Goal: Information Seeking & Learning: Check status

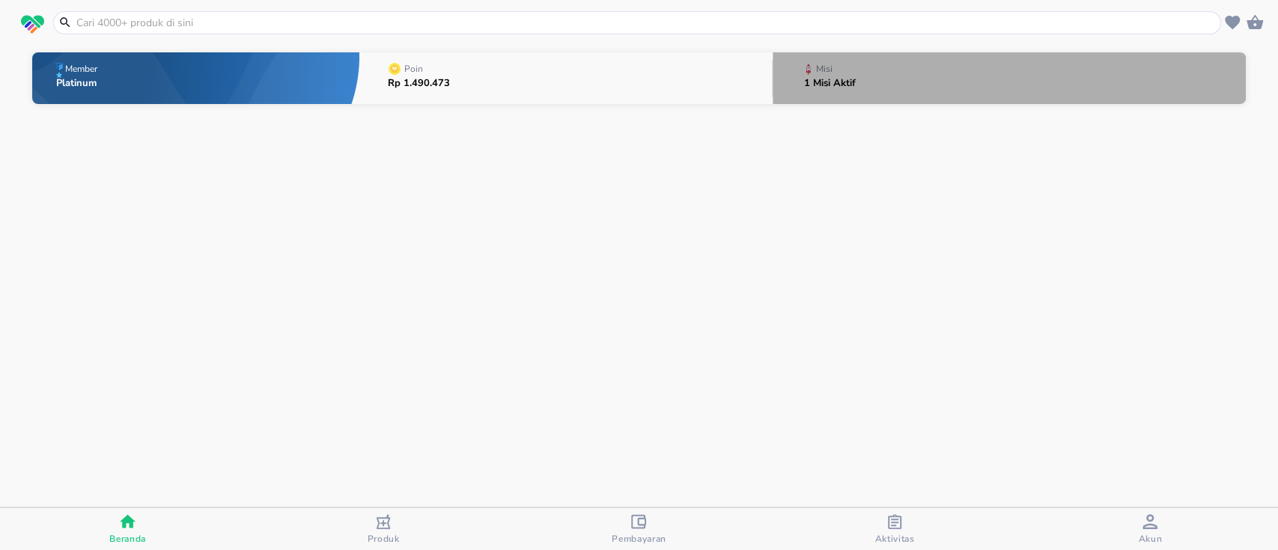
click at [856, 75] on div "Misi" at bounding box center [833, 69] width 58 height 19
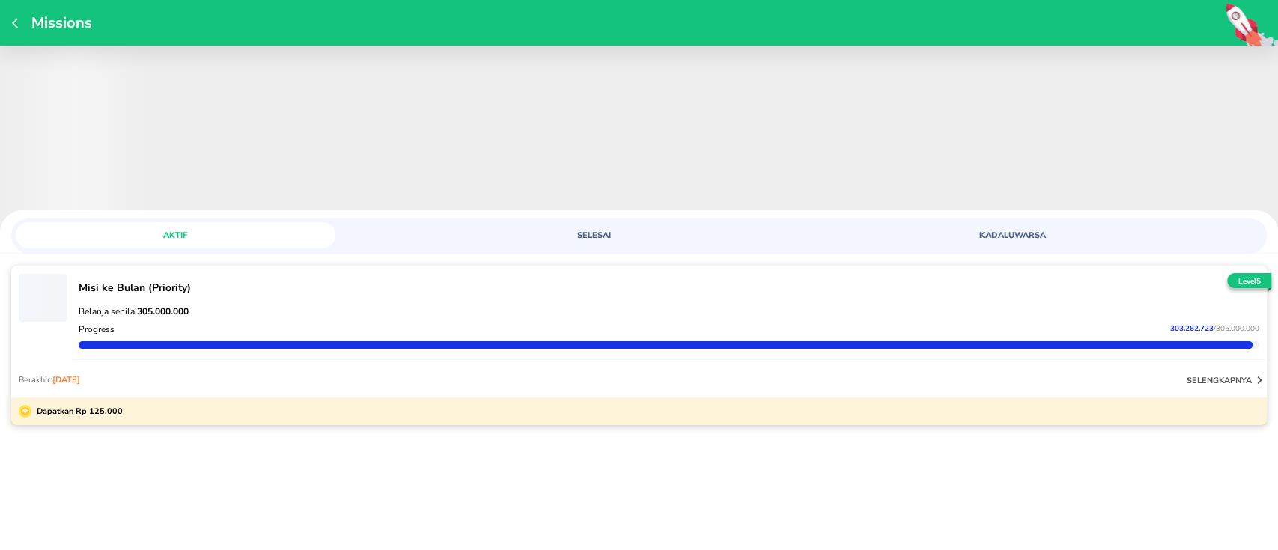
click at [594, 231] on span "SELESAI" at bounding box center [594, 235] width 302 height 11
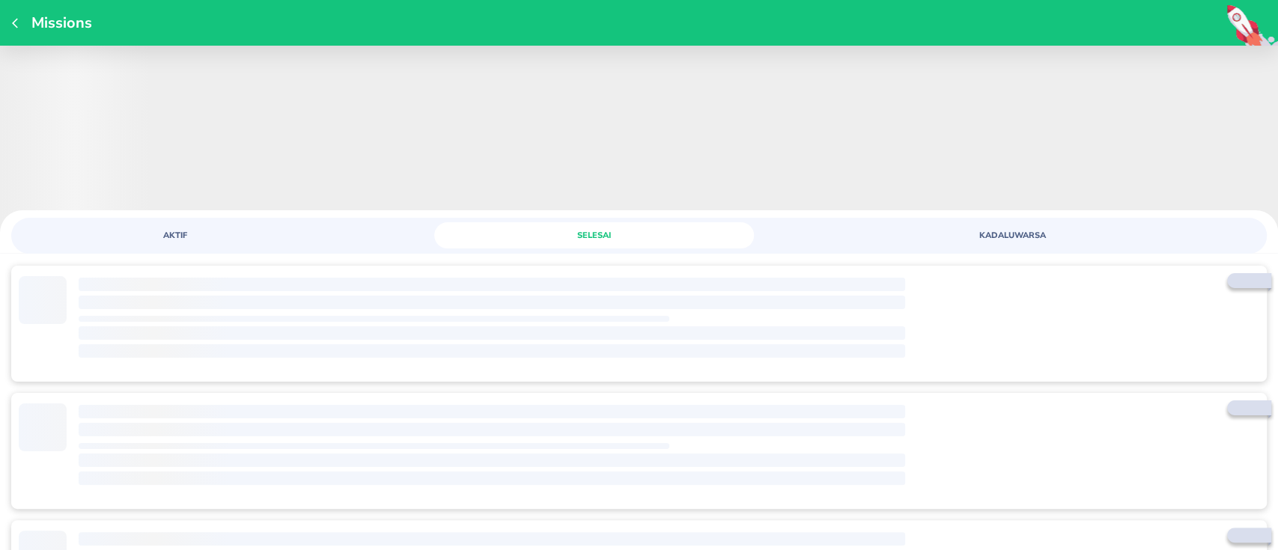
click at [269, 230] on span "AKTIF" at bounding box center [176, 235] width 302 height 11
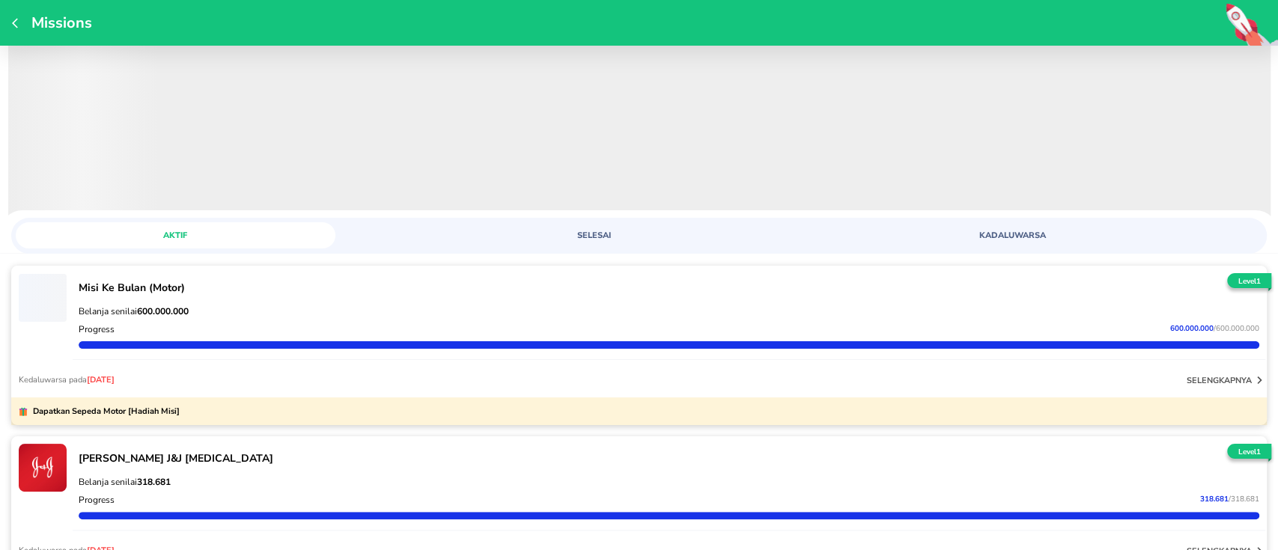
click at [575, 244] on button "SELESAI" at bounding box center [594, 235] width 320 height 26
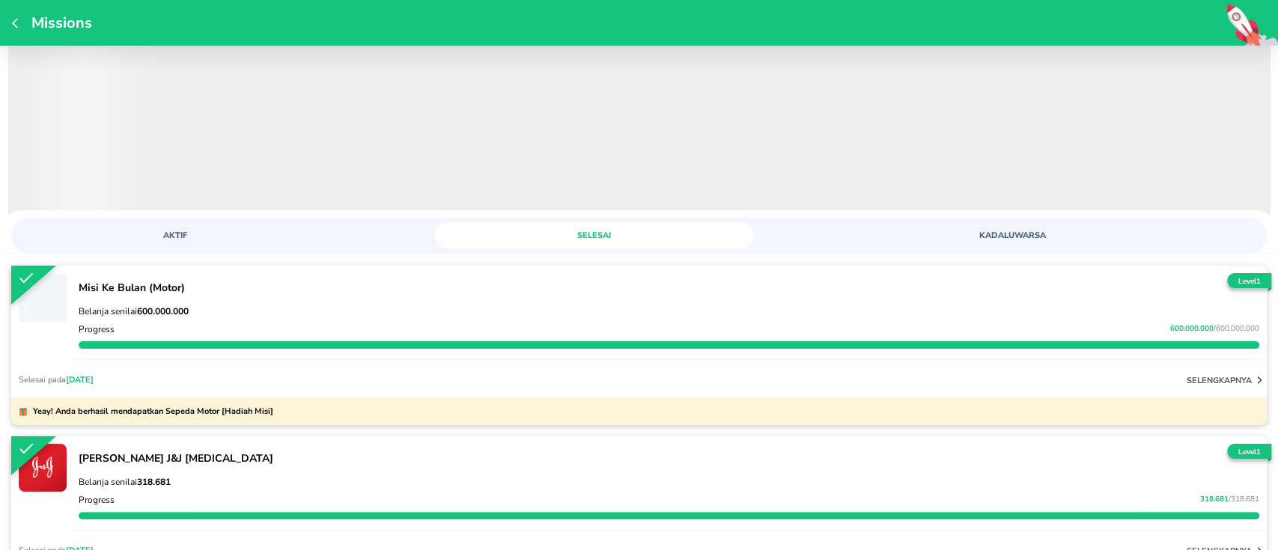
click at [198, 225] on button "AKTIF" at bounding box center [176, 235] width 320 height 26
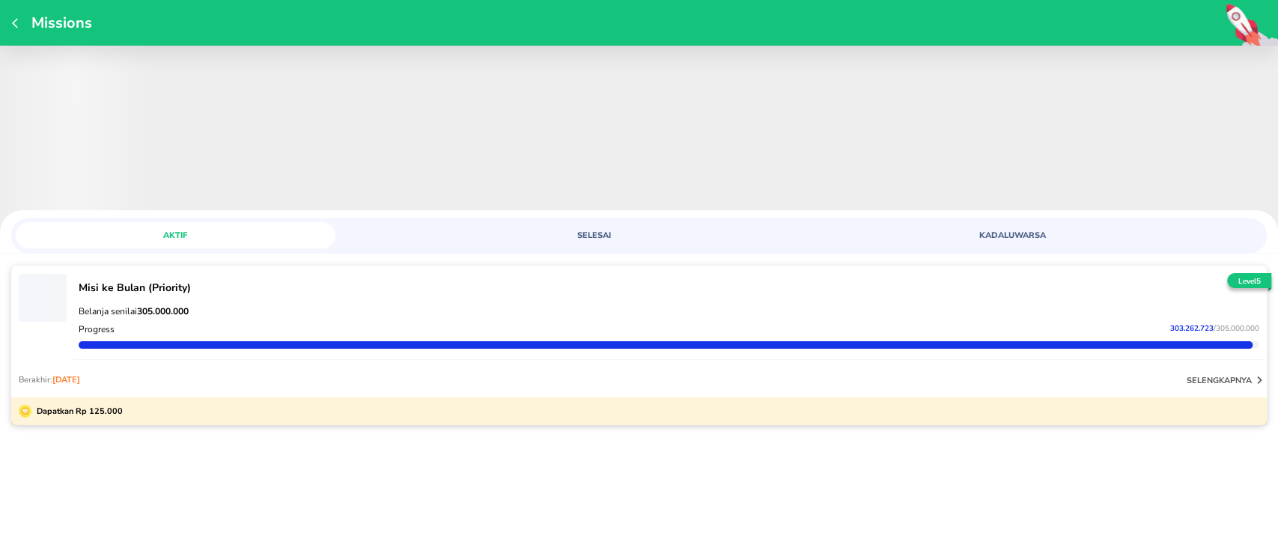
click at [15, 17] on icon "button" at bounding box center [18, 23] width 12 height 12
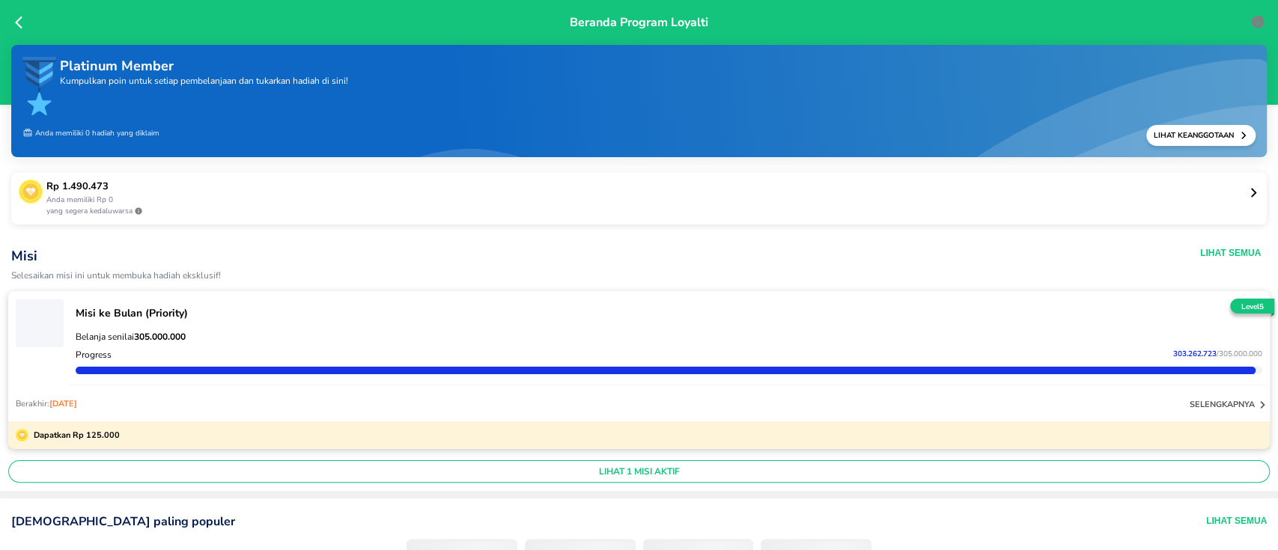
click at [1215, 404] on p "selengkapnya" at bounding box center [1221, 404] width 65 height 11
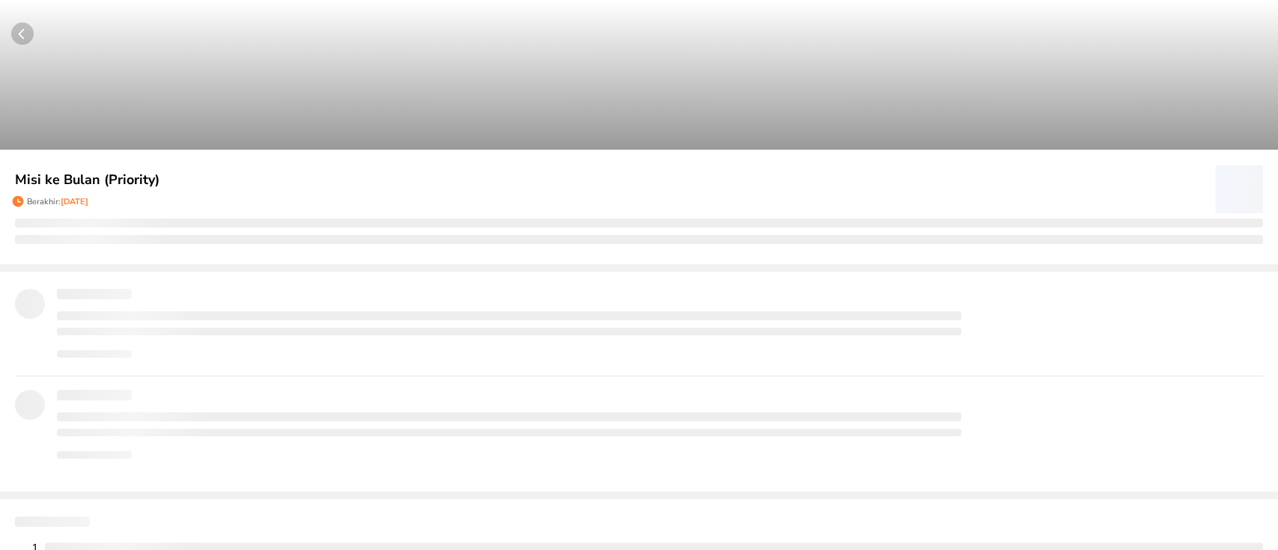
click at [36, 37] on icon "button" at bounding box center [26, 33] width 30 height 22
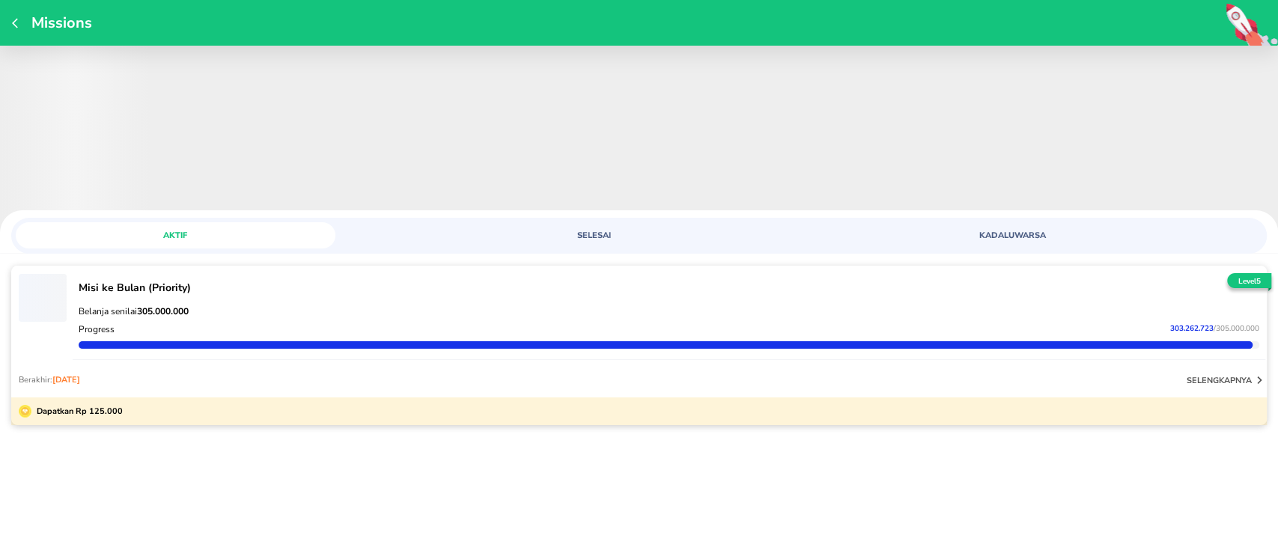
click at [1195, 381] on p "selengkapnya" at bounding box center [1218, 380] width 65 height 11
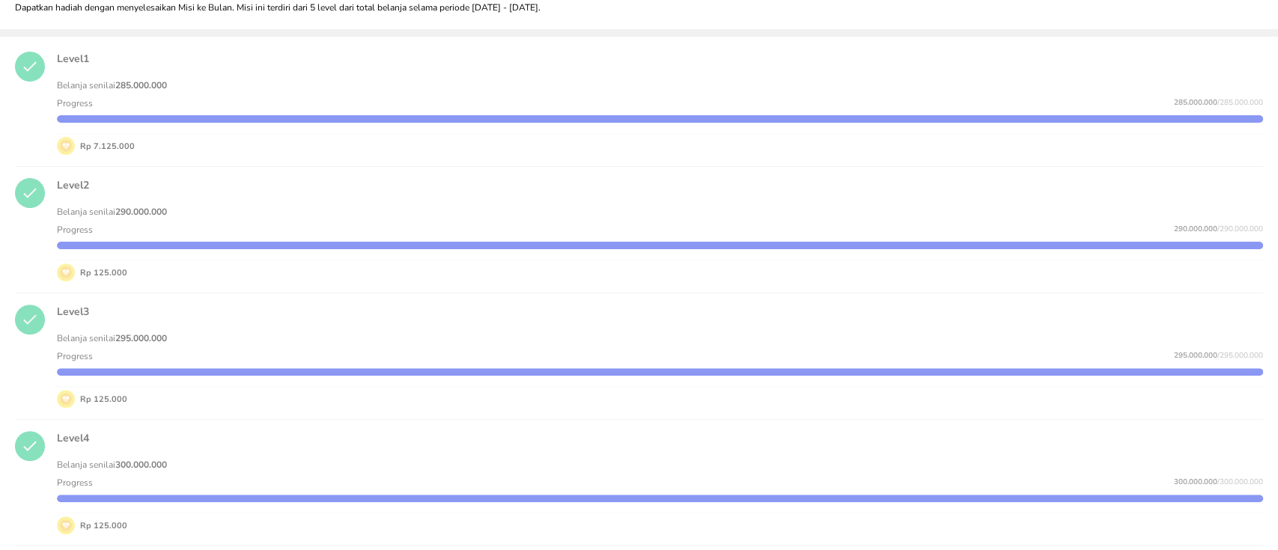
scroll to position [247, 0]
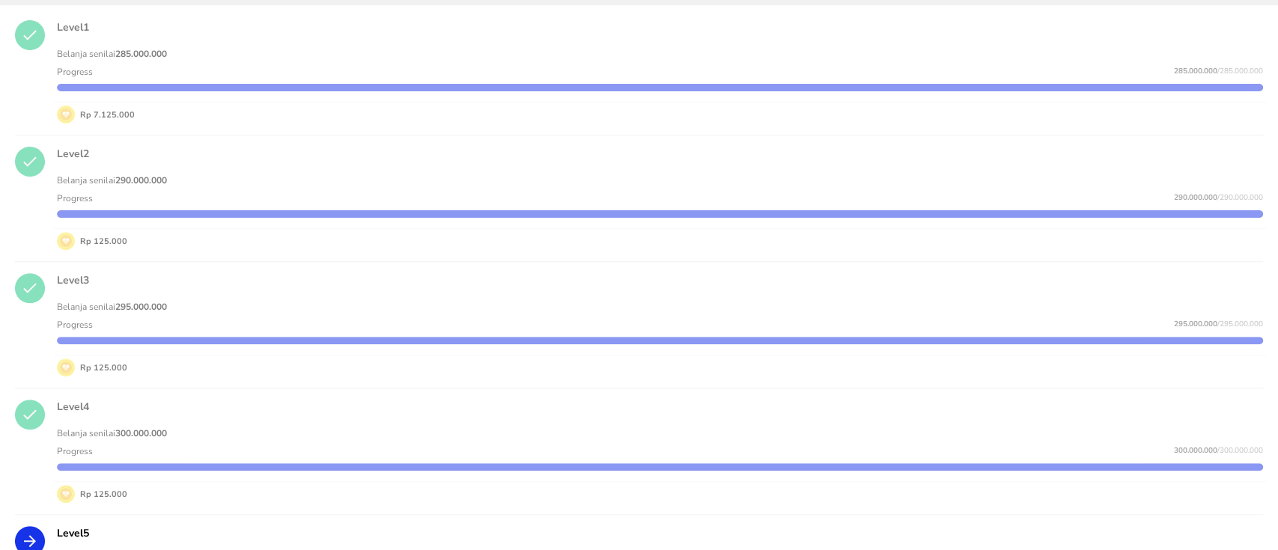
click at [816, 284] on p "Level 3" at bounding box center [660, 280] width 1206 height 14
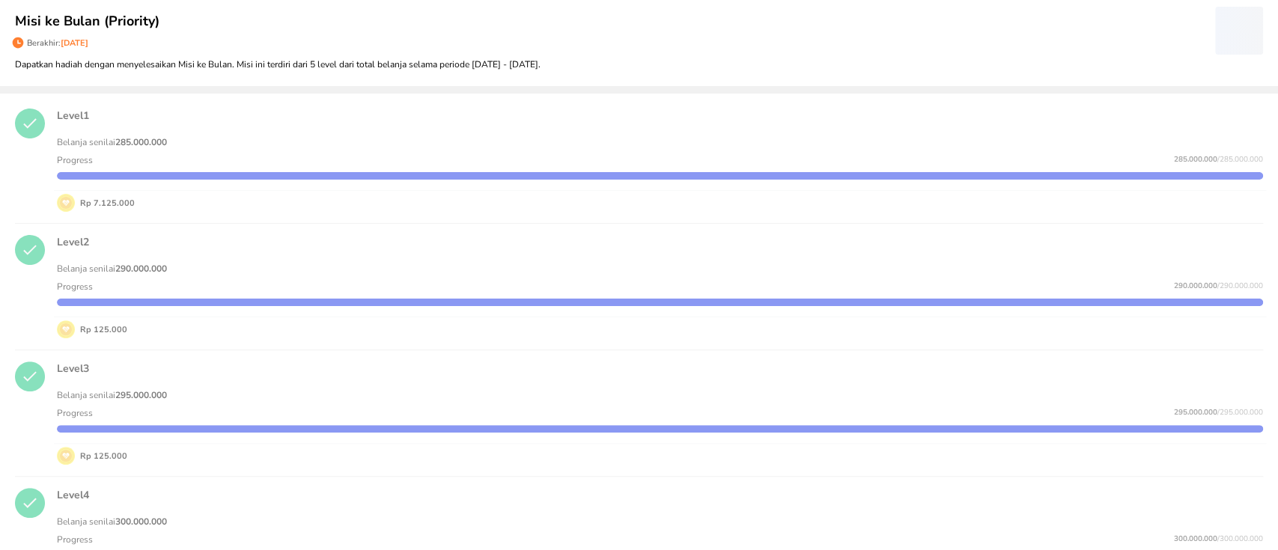
scroll to position [0, 0]
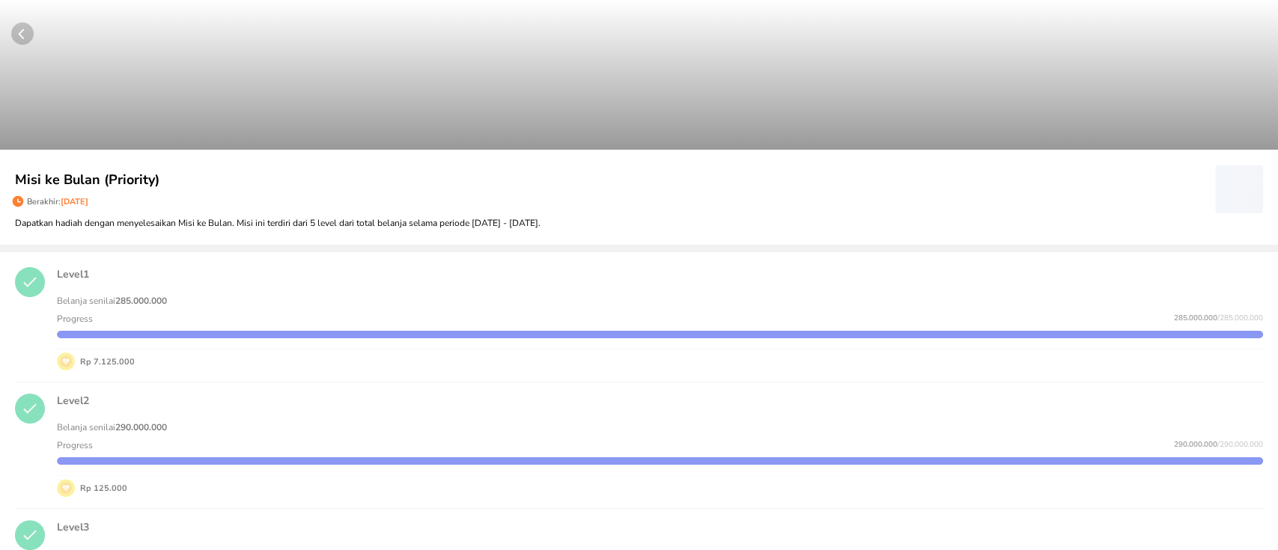
click at [22, 28] on circle "button" at bounding box center [22, 33] width 22 height 22
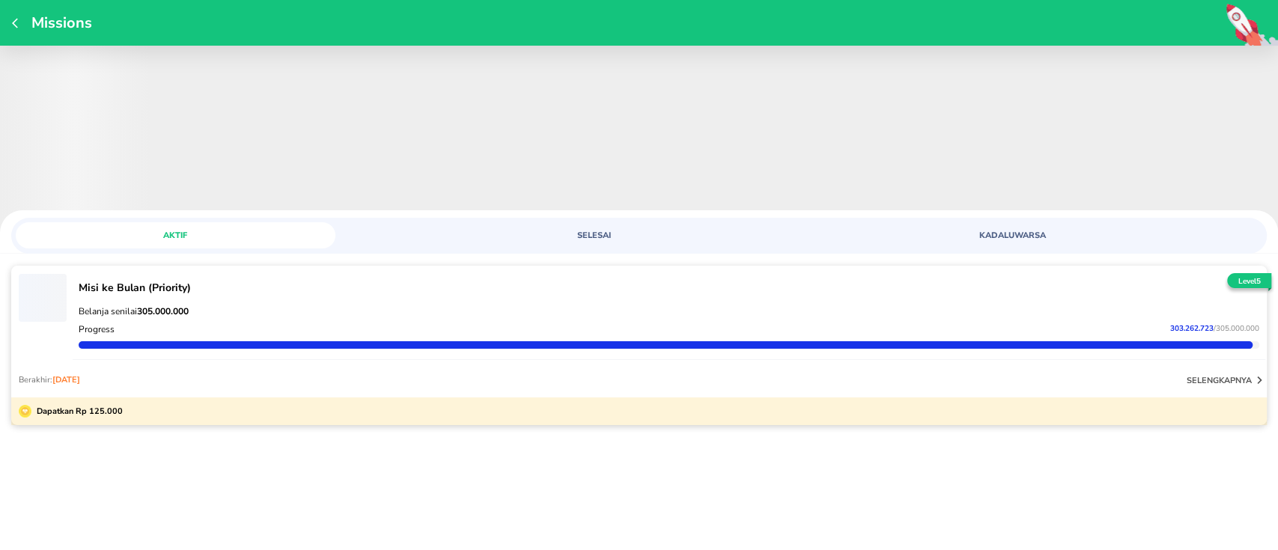
click at [616, 230] on span "SELESAI" at bounding box center [594, 235] width 302 height 11
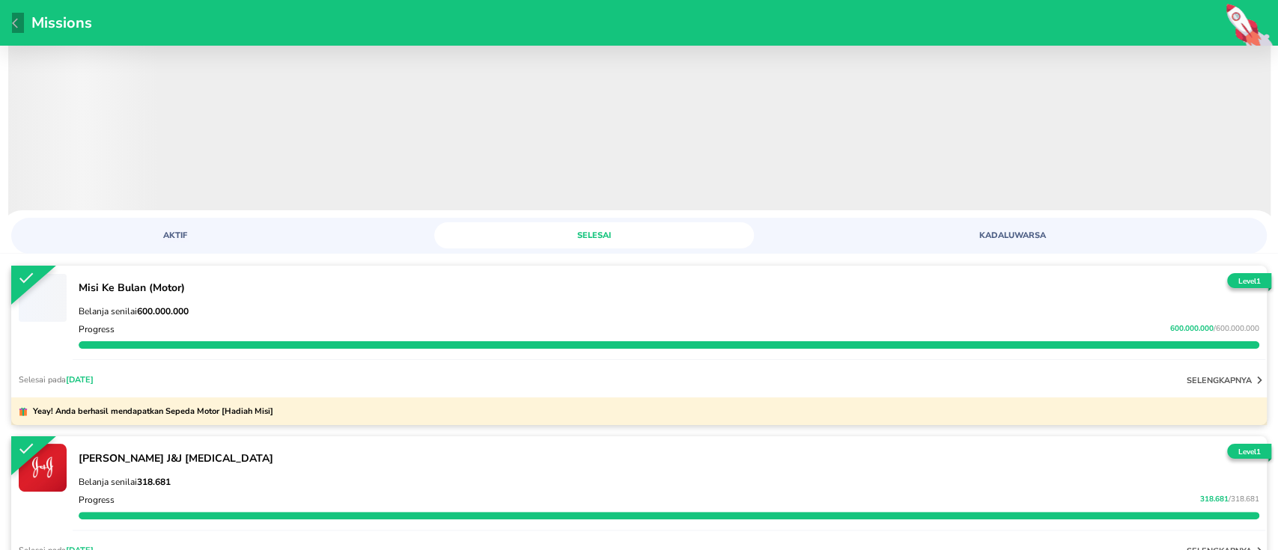
click at [18, 19] on icon "button" at bounding box center [18, 23] width 12 height 12
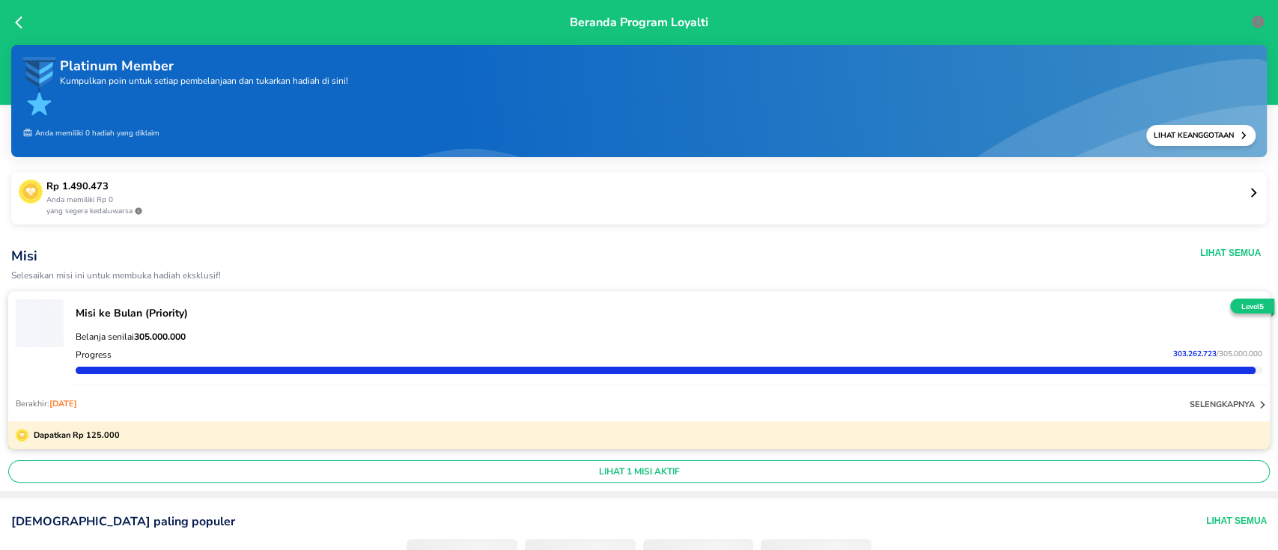
click at [16, 14] on div "Beranda Program Loyalti Platinum Member Kumpulkan poin untuk setiap pembelanjaa…" at bounding box center [639, 275] width 1278 height 550
click at [21, 26] on icon at bounding box center [22, 22] width 15 height 15
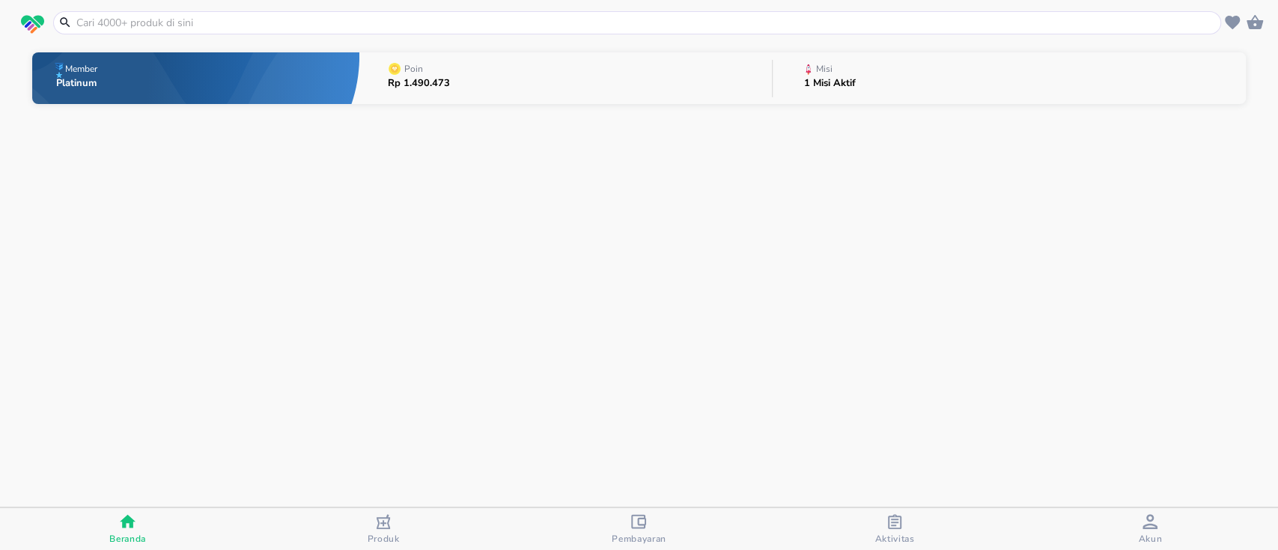
click at [894, 78] on button "Misi 1 Misi Aktif" at bounding box center [1008, 78] width 473 height 59
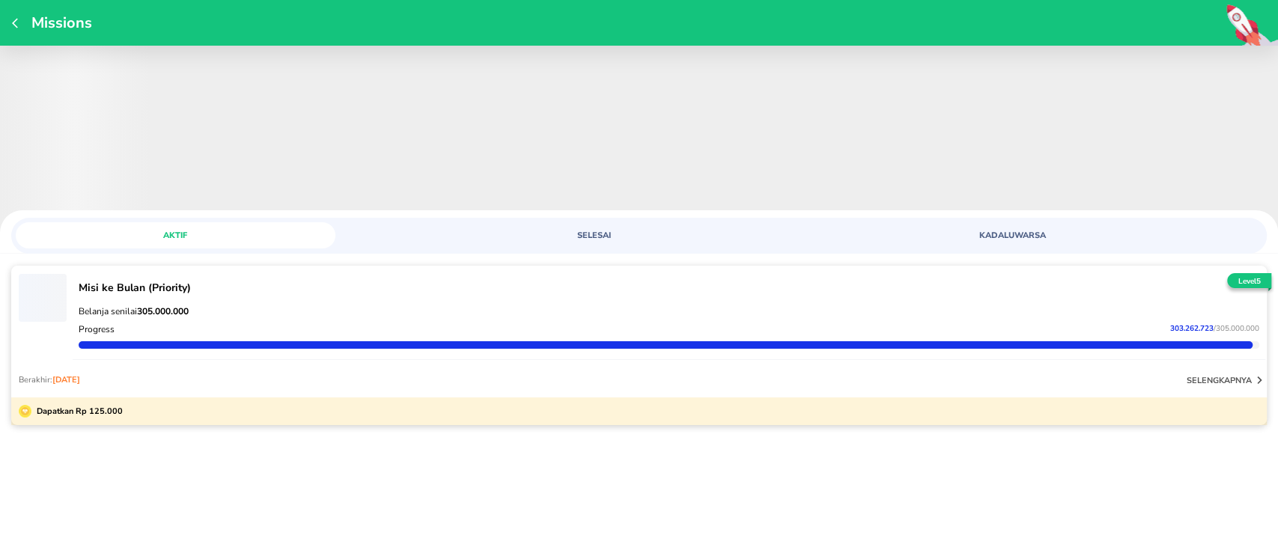
click at [16, 25] on icon "button" at bounding box center [15, 23] width 6 height 10
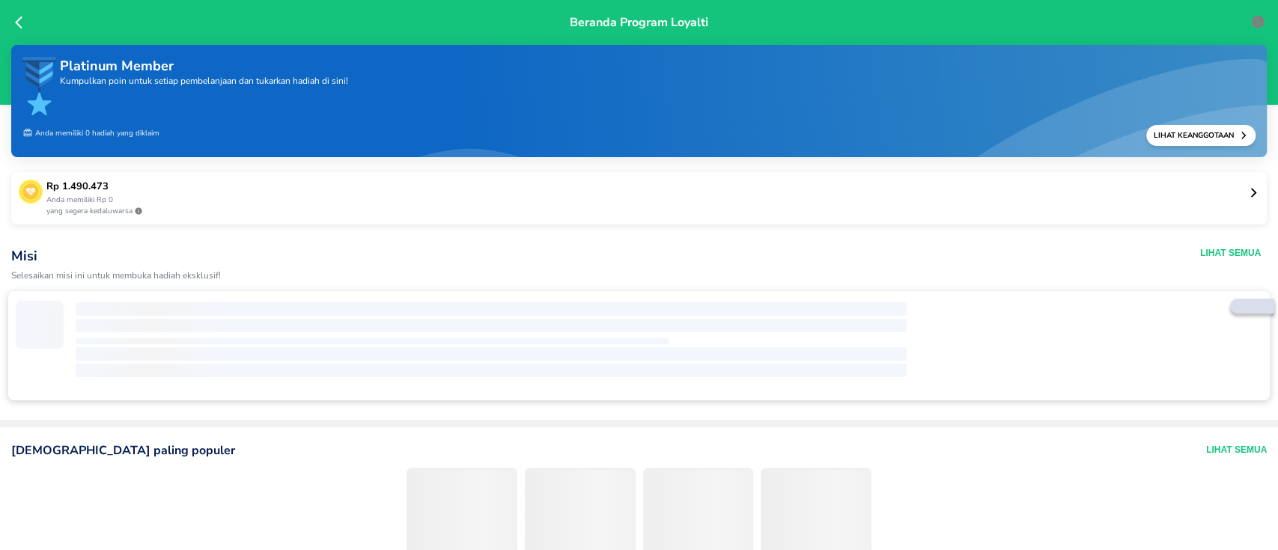
click at [19, 21] on icon at bounding box center [22, 22] width 15 height 15
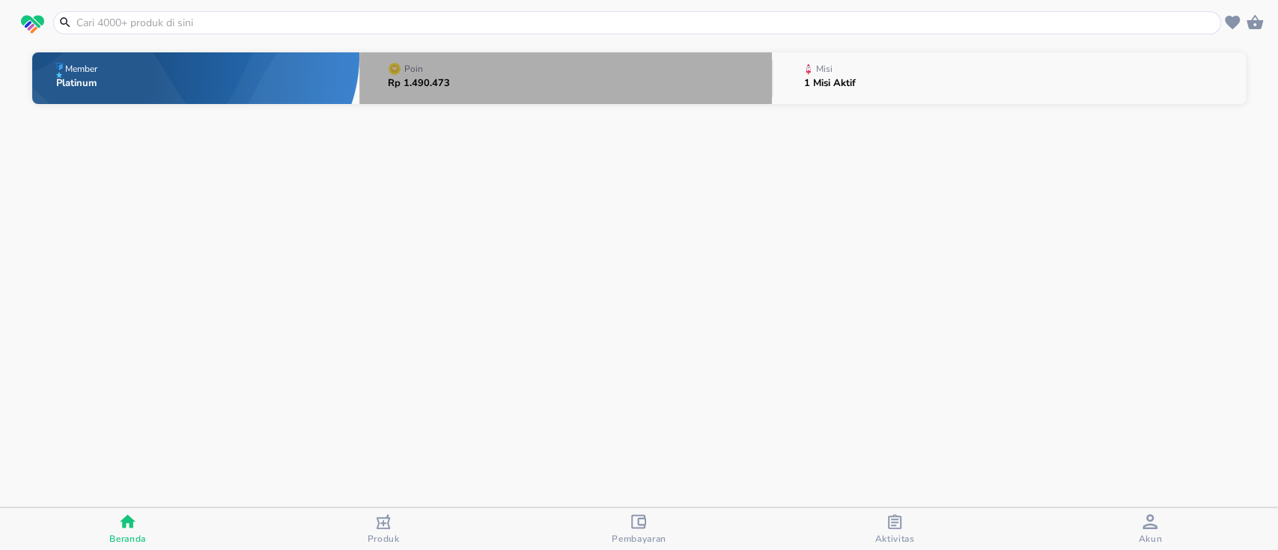
click at [614, 82] on button "Poin Rp 1.490.473" at bounding box center [565, 78] width 412 height 59
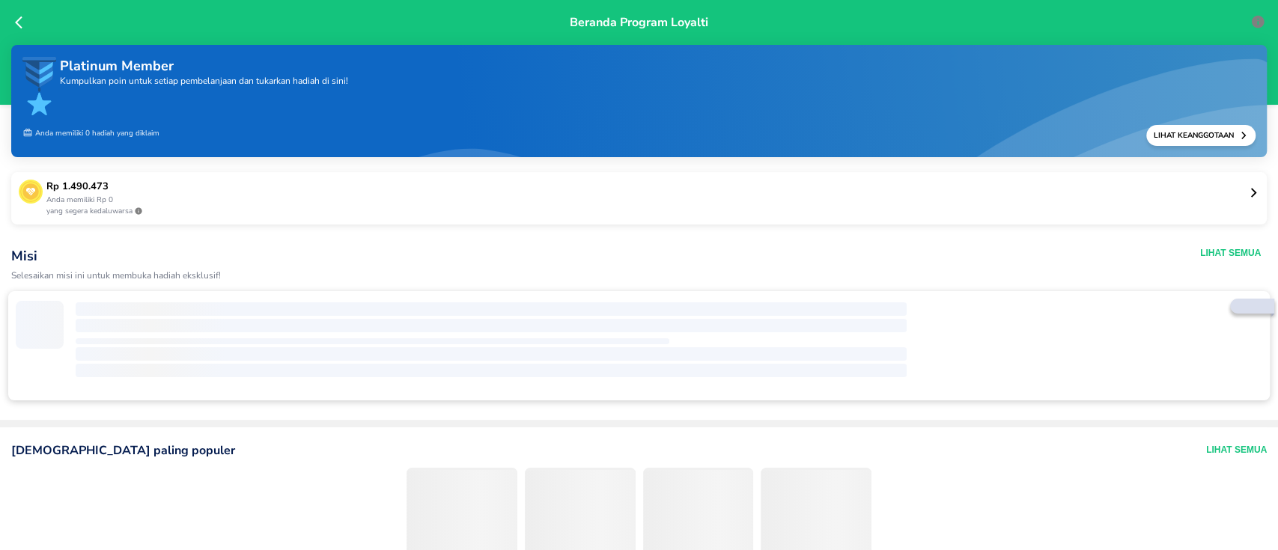
click at [725, 180] on p "Rp 1.490.473" at bounding box center [646, 187] width 1201 height 15
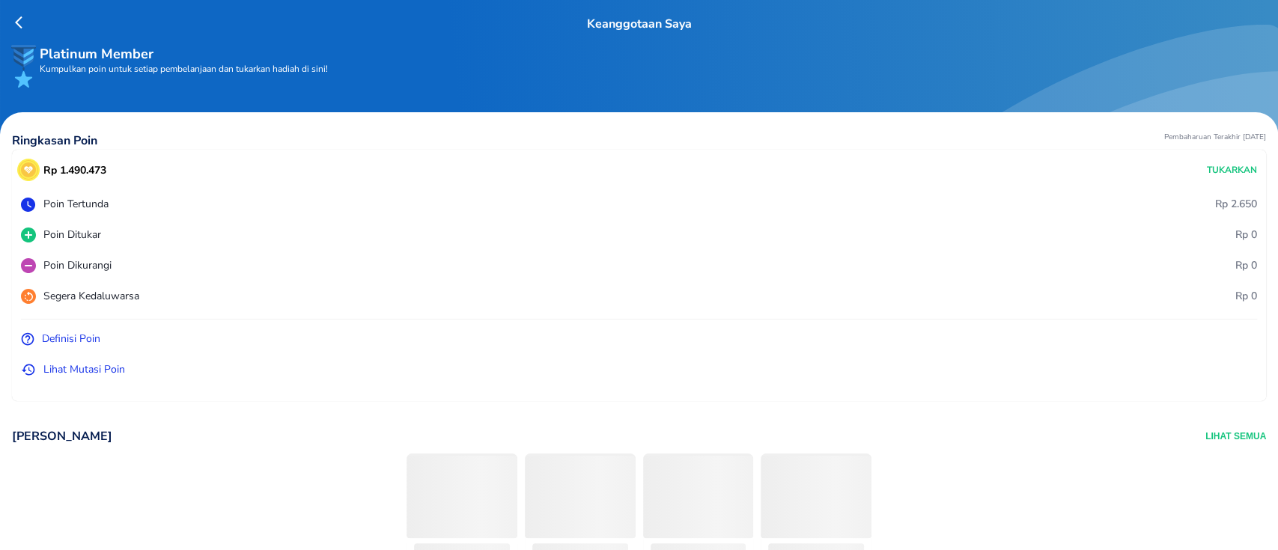
click at [83, 367] on p "Lihat Mutasi Poin" at bounding box center [84, 370] width 82 height 16
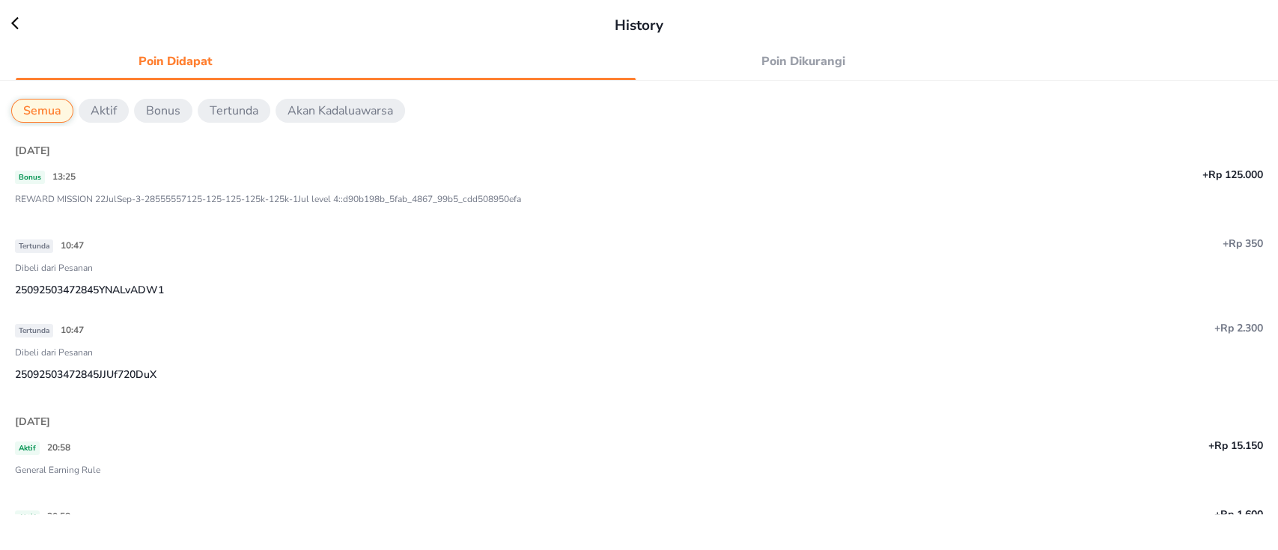
click at [826, 54] on span "Poin Dikurangi" at bounding box center [804, 61] width 302 height 21
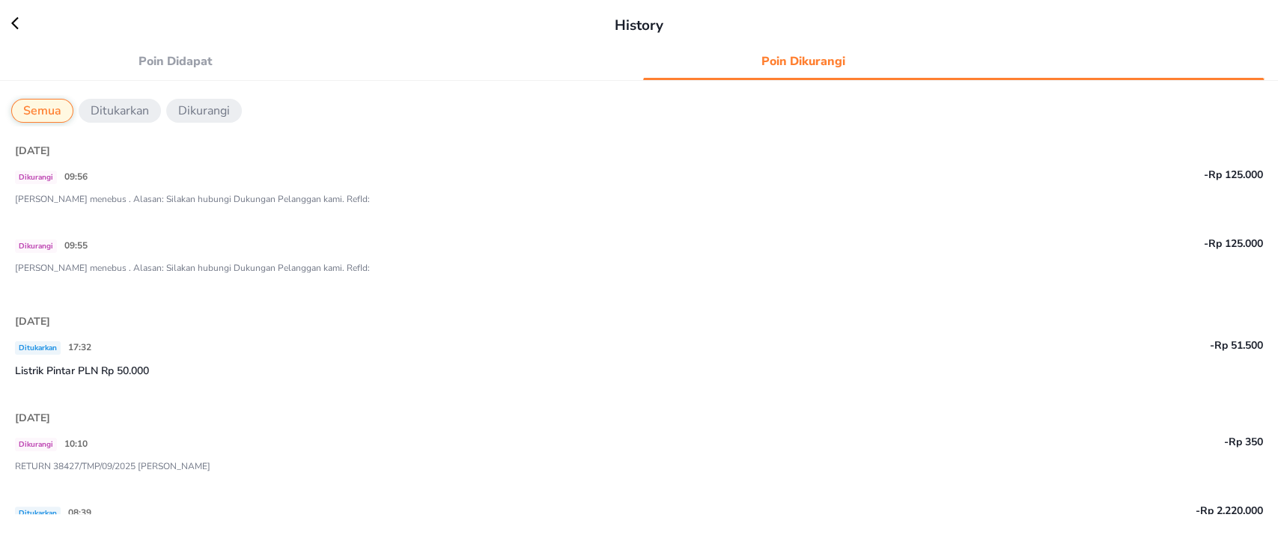
click at [180, 58] on span "Poin Didapat" at bounding box center [176, 61] width 302 height 21
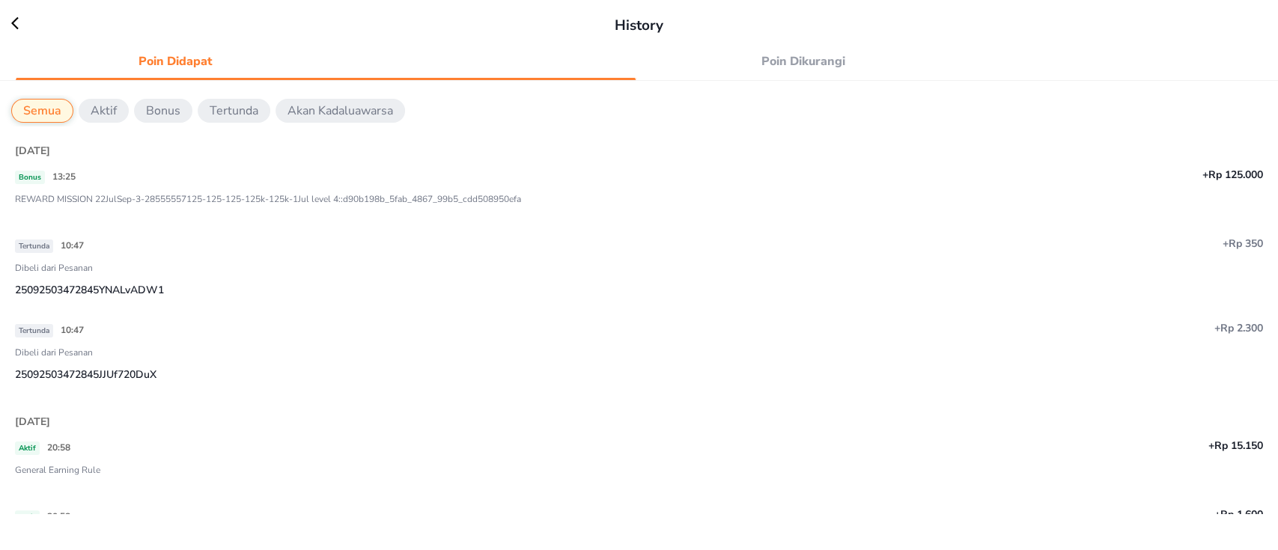
click at [7, 25] on div "History" at bounding box center [639, 18] width 1278 height 37
click at [12, 24] on icon at bounding box center [14, 23] width 7 height 13
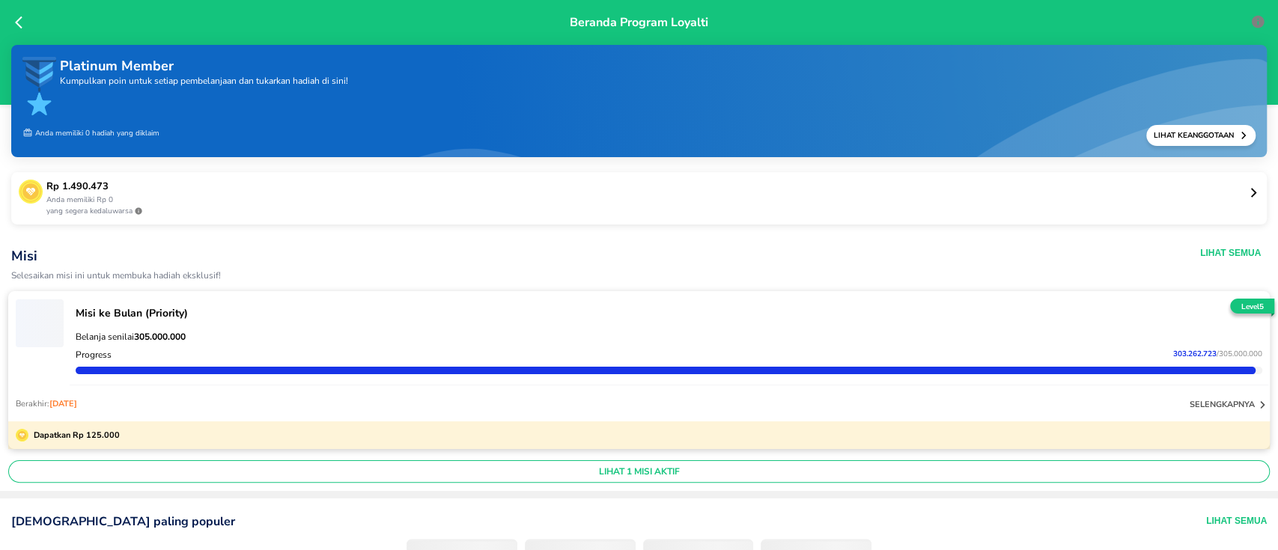
click at [275, 208] on p "yang segera kedaluwarsa" at bounding box center [646, 211] width 1201 height 11
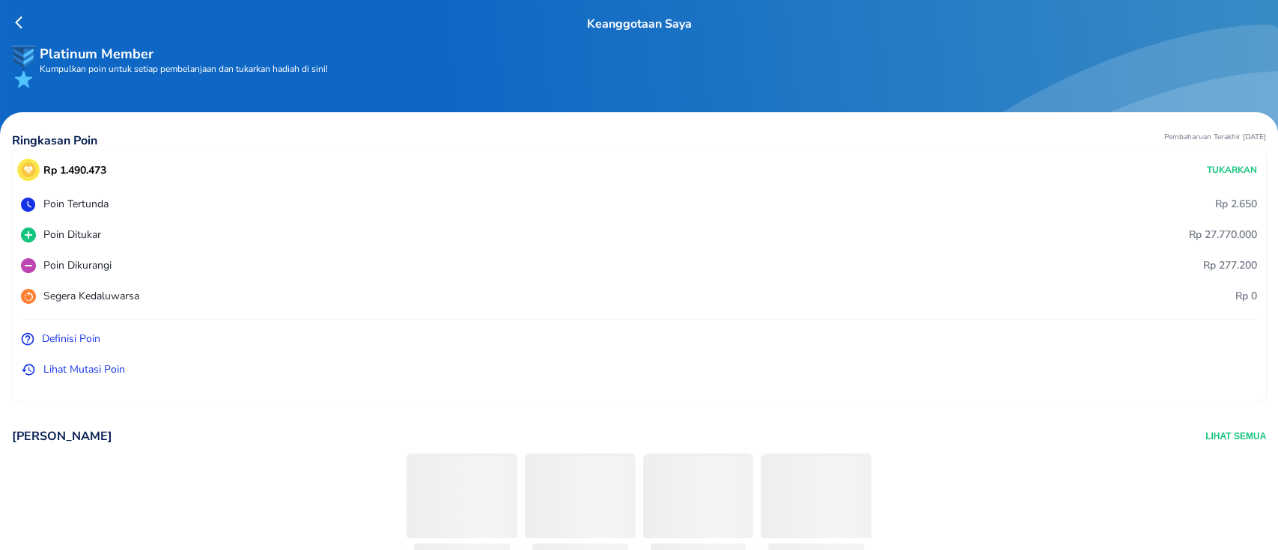
click at [66, 368] on p "Lihat Mutasi Poin" at bounding box center [84, 370] width 82 height 16
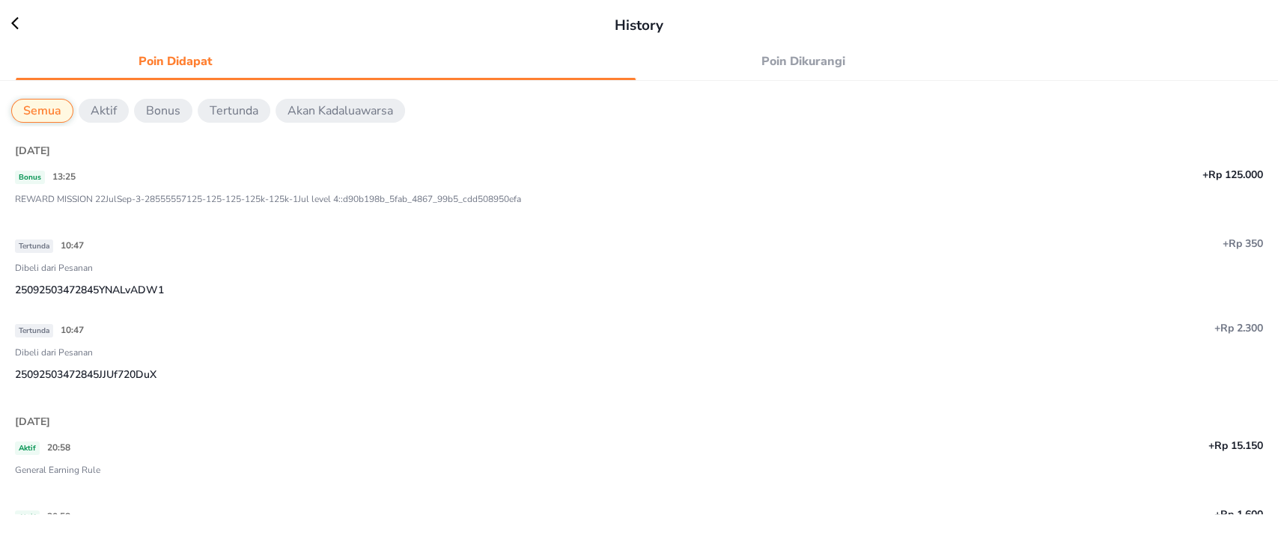
click at [781, 65] on span "Poin Dikurangi" at bounding box center [804, 61] width 302 height 21
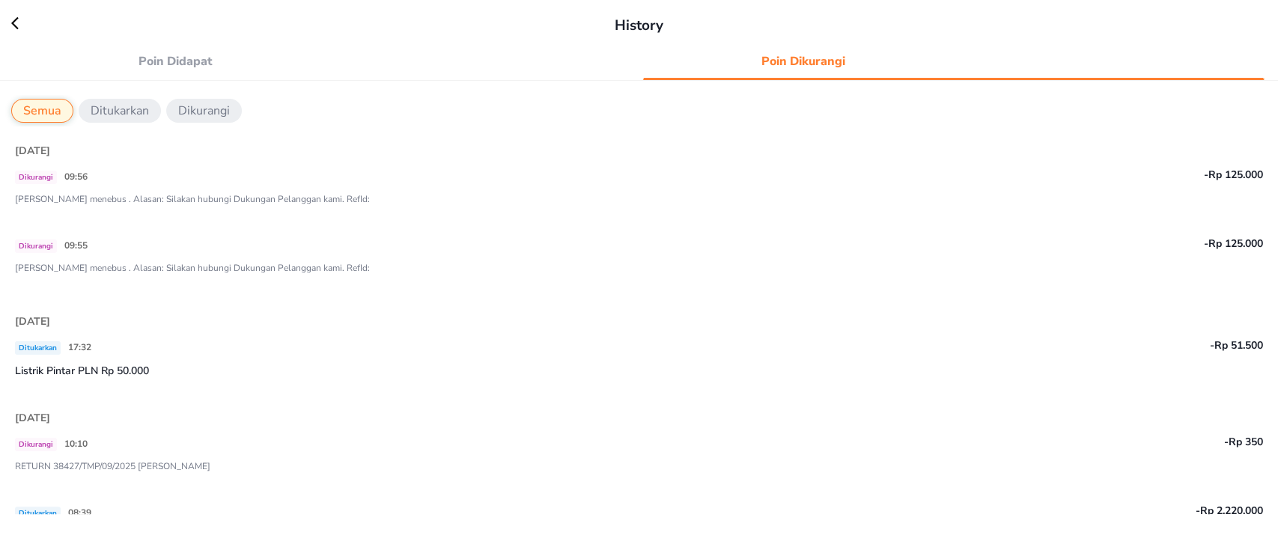
click at [171, 58] on span "Poin Didapat" at bounding box center [176, 61] width 302 height 21
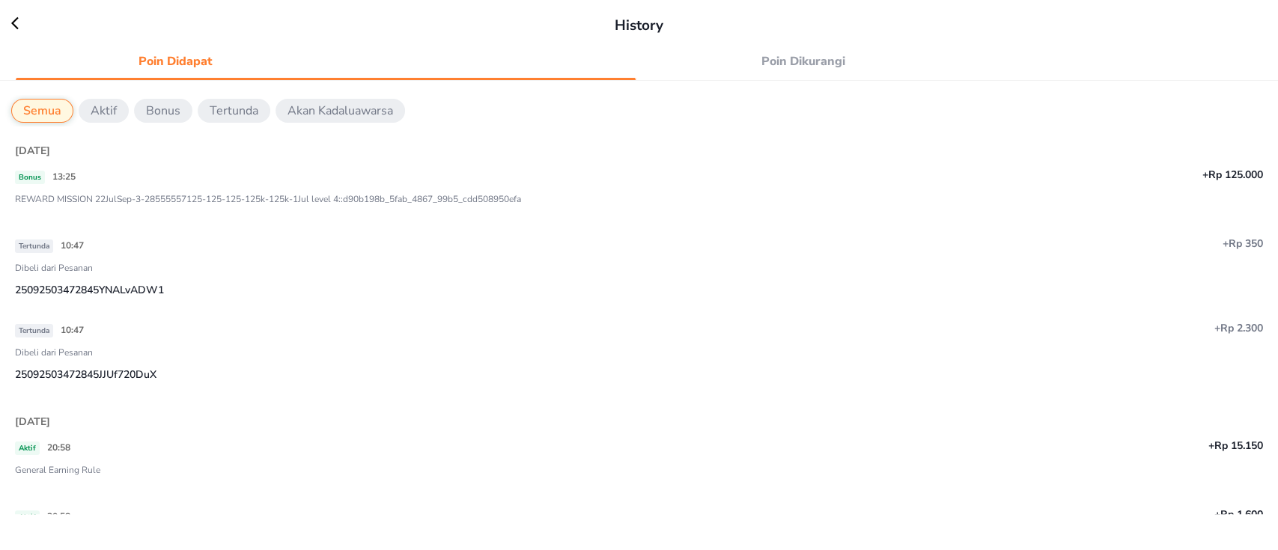
click at [754, 67] on span "Poin Dikurangi" at bounding box center [804, 61] width 302 height 21
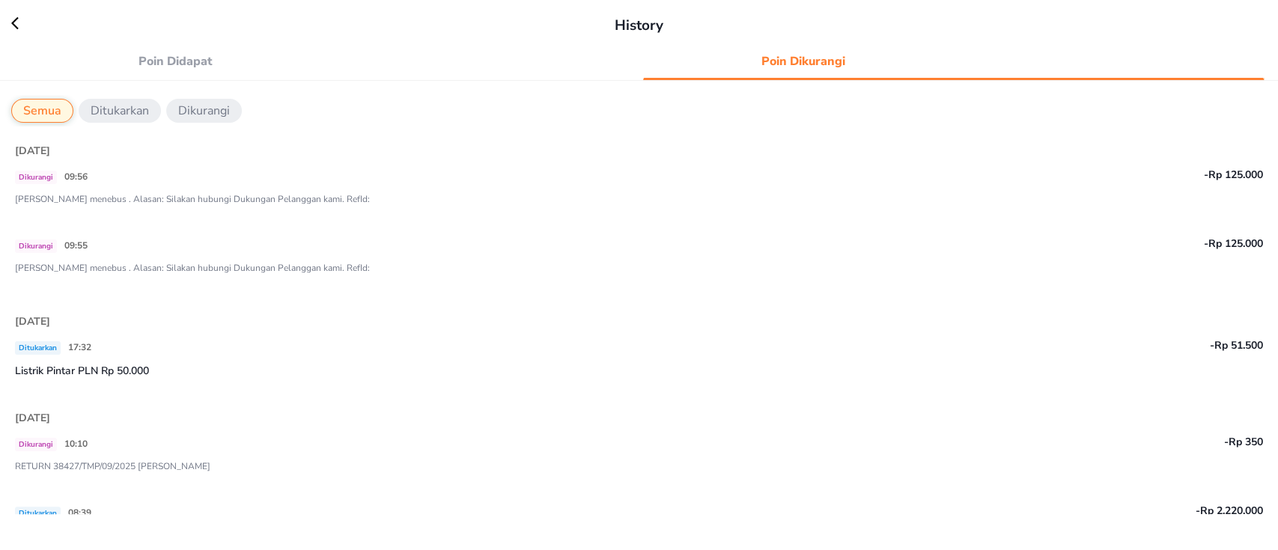
click at [240, 67] on span "Poin Didapat" at bounding box center [176, 61] width 302 height 21
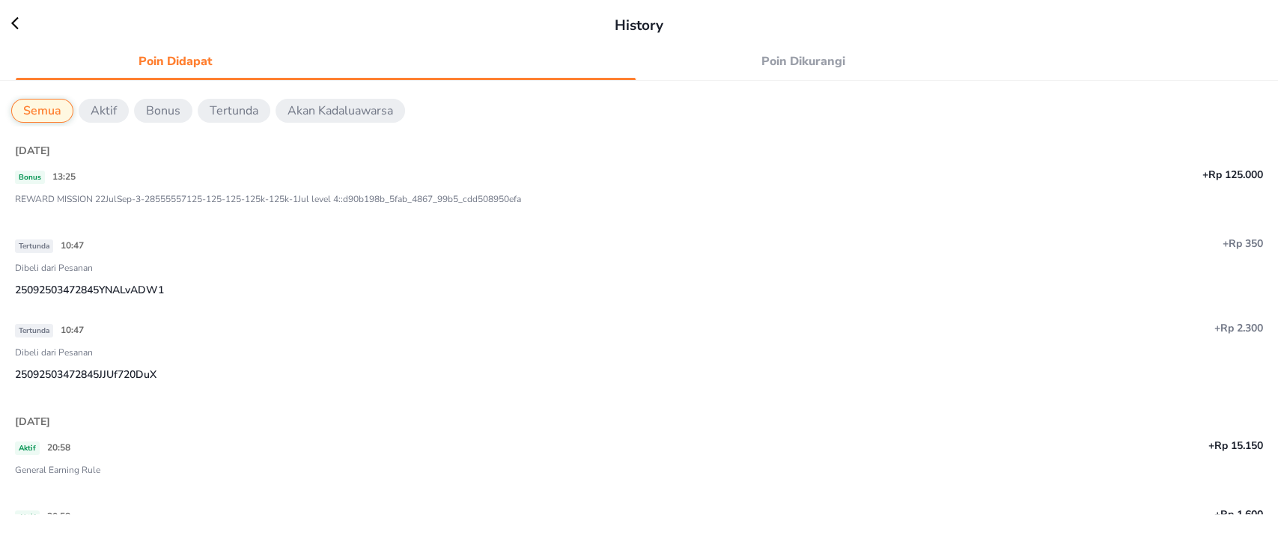
click at [805, 73] on button "Poin Dikurangi" at bounding box center [804, 62] width 320 height 26
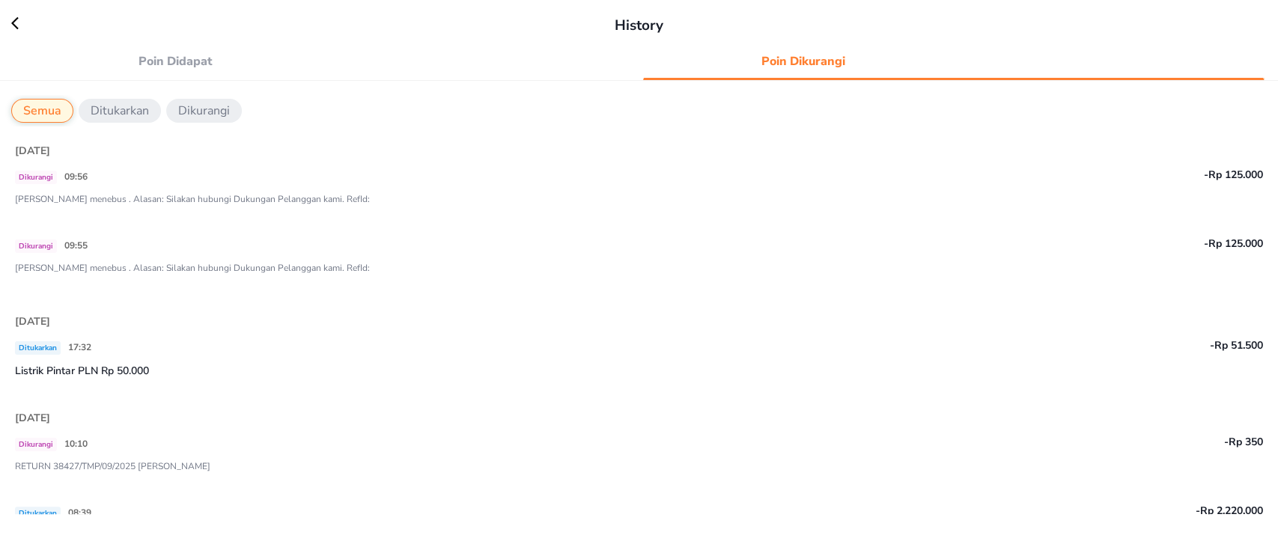
click at [145, 61] on span "Poin Didapat" at bounding box center [176, 61] width 302 height 21
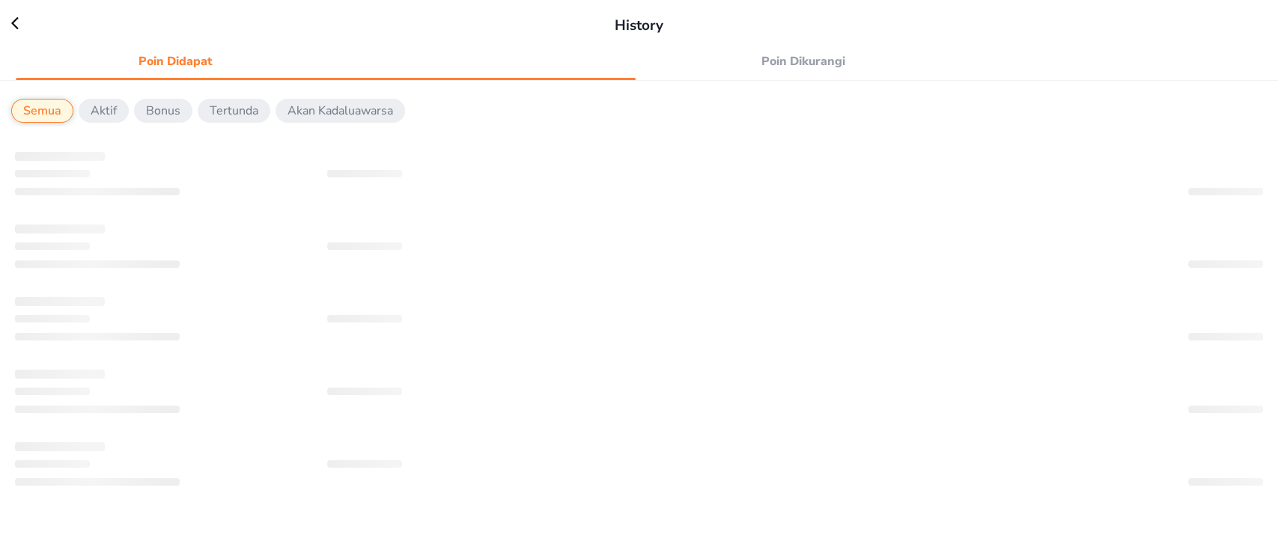
click at [824, 69] on span "Poin Dikurangi" at bounding box center [804, 61] width 302 height 21
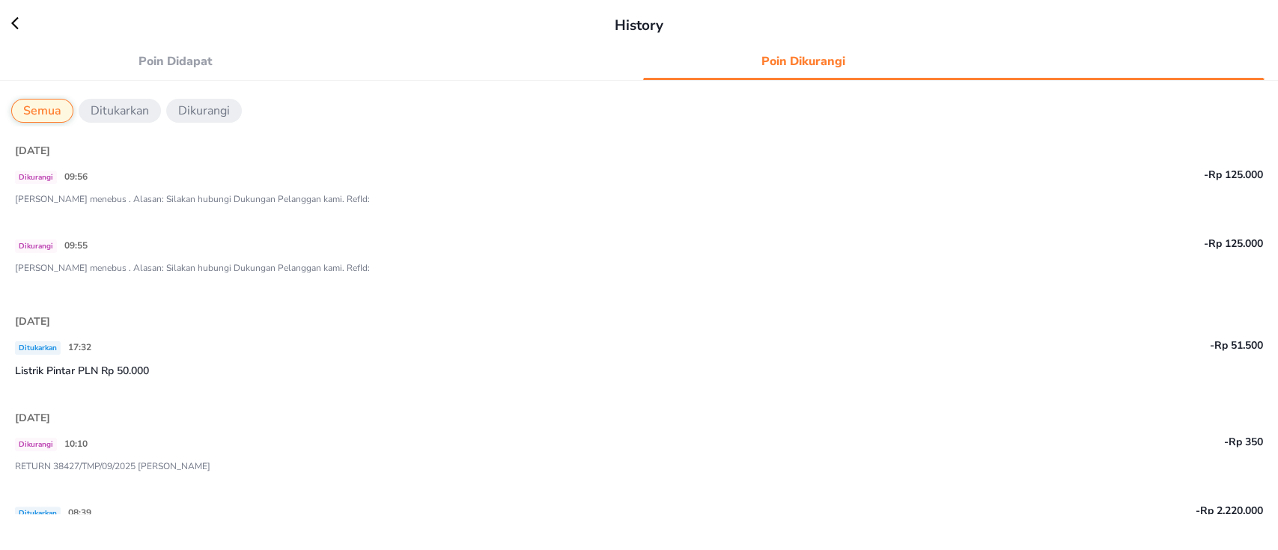
click at [192, 67] on span "Poin Didapat" at bounding box center [176, 61] width 302 height 21
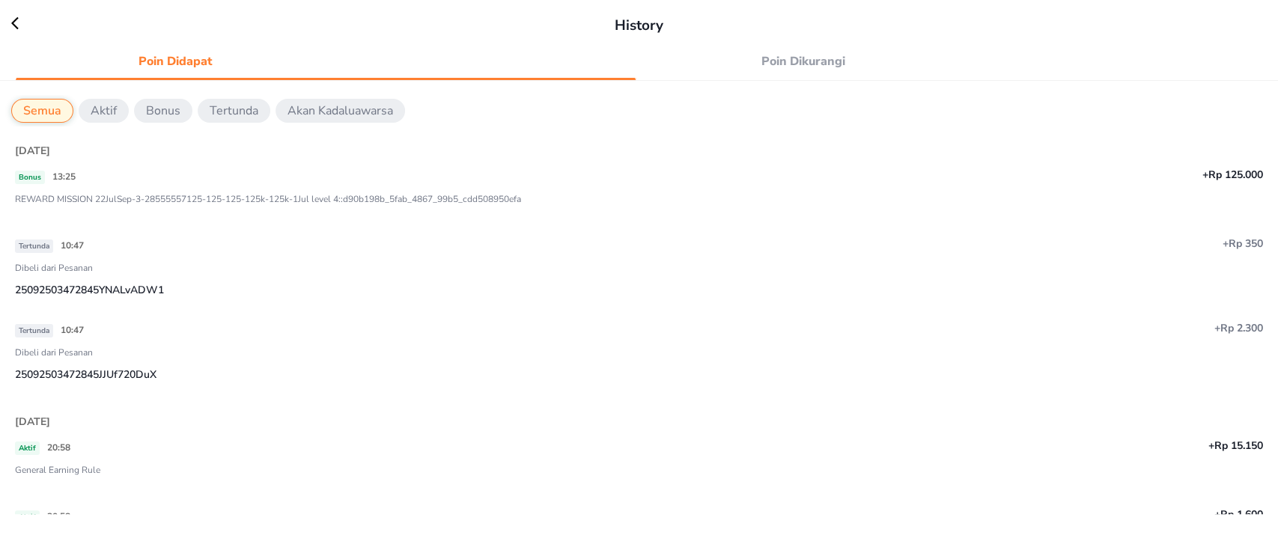
click at [850, 67] on span "Poin Dikurangi" at bounding box center [804, 61] width 302 height 21
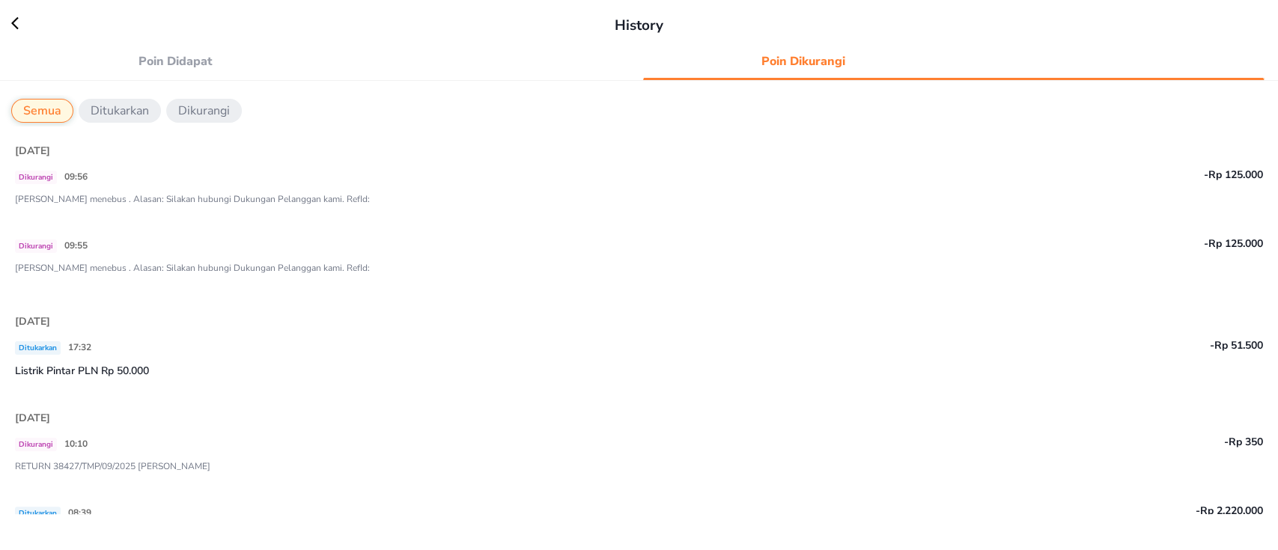
click at [163, 60] on span "Poin Didapat" at bounding box center [176, 61] width 302 height 21
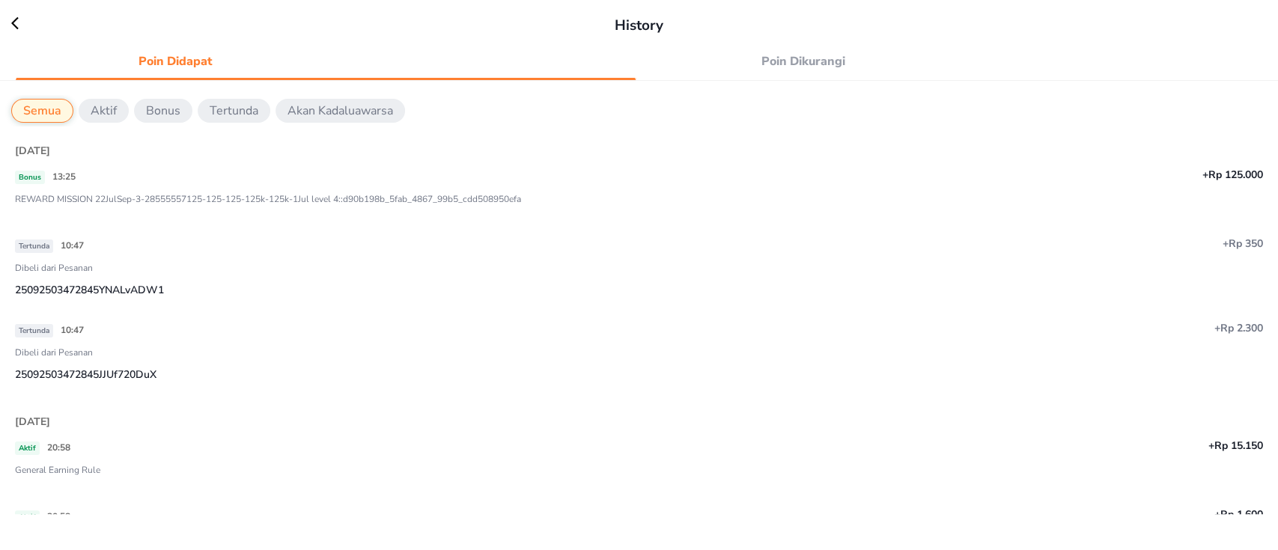
click at [792, 54] on span "Poin Dikurangi" at bounding box center [804, 61] width 302 height 21
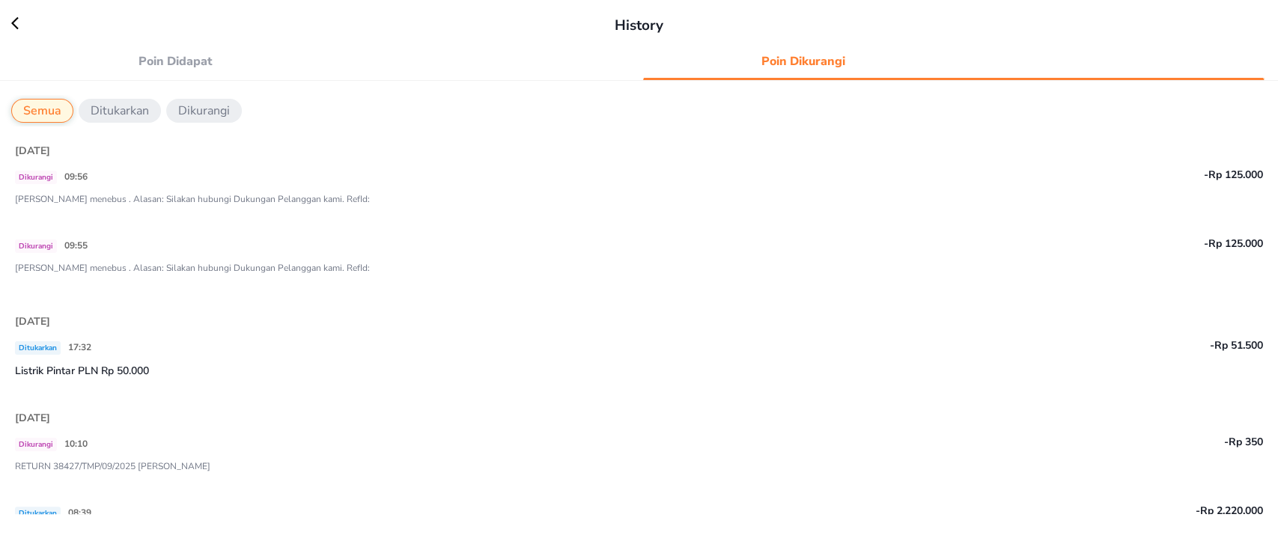
click at [174, 55] on span "Poin Didapat" at bounding box center [176, 61] width 302 height 21
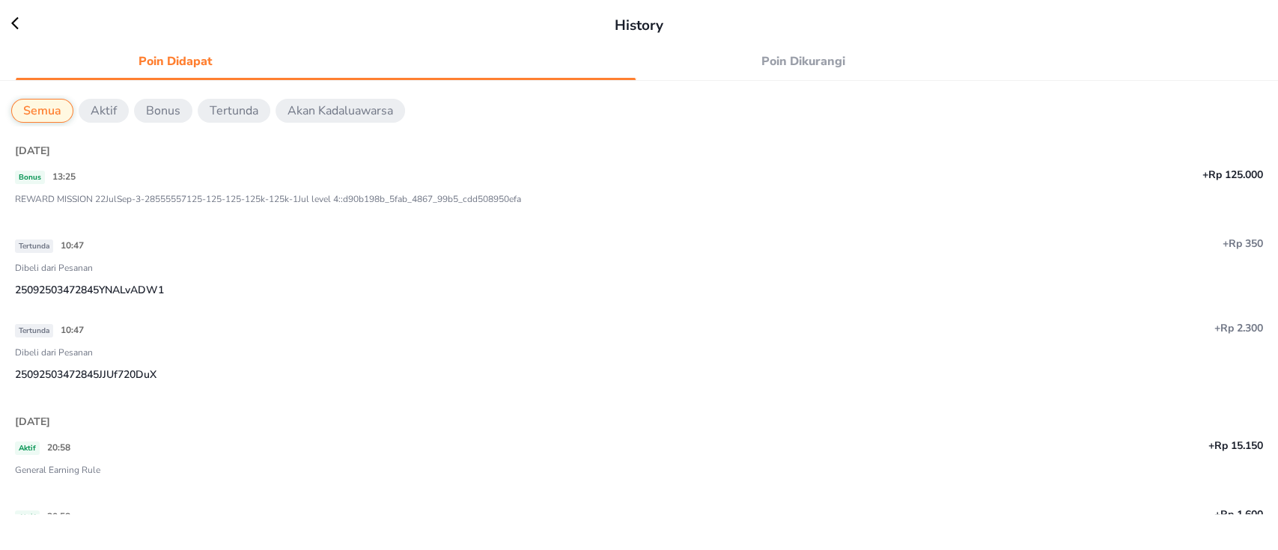
click at [818, 69] on span "Poin Dikurangi" at bounding box center [804, 61] width 302 height 21
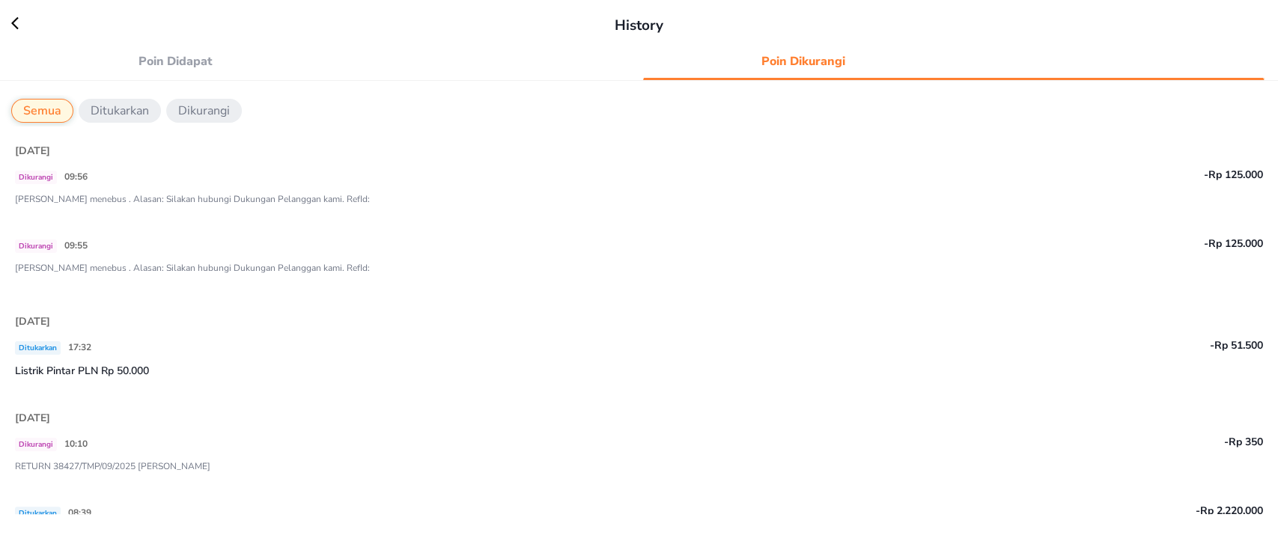
click at [159, 64] on span "Poin Didapat" at bounding box center [176, 61] width 302 height 21
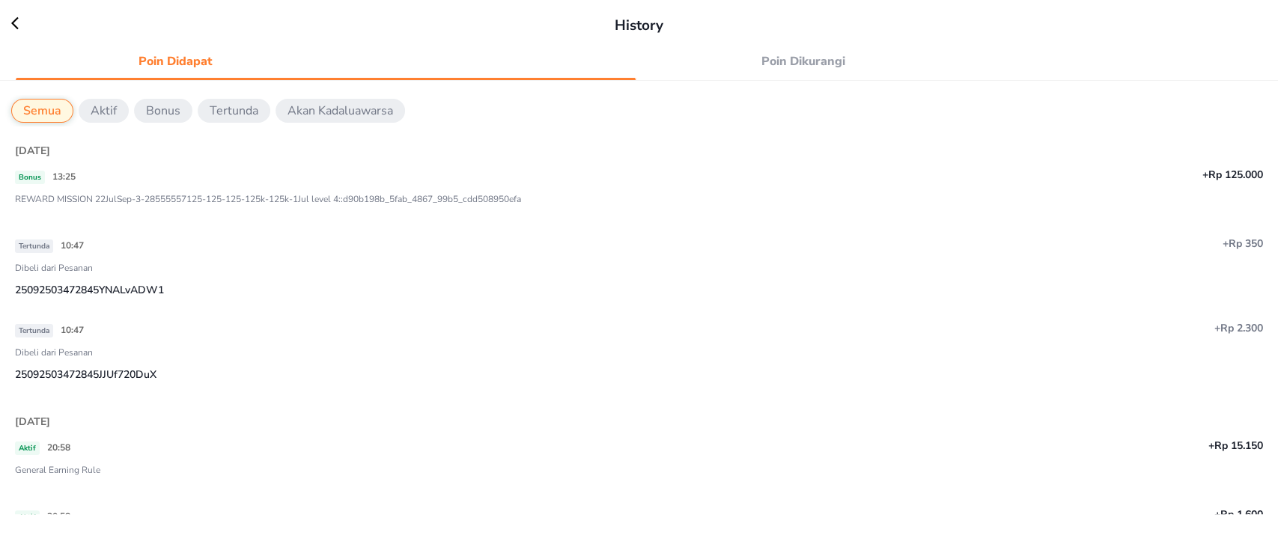
click at [1006, 53] on link "Poin Dikurangi" at bounding box center [953, 62] width 619 height 26
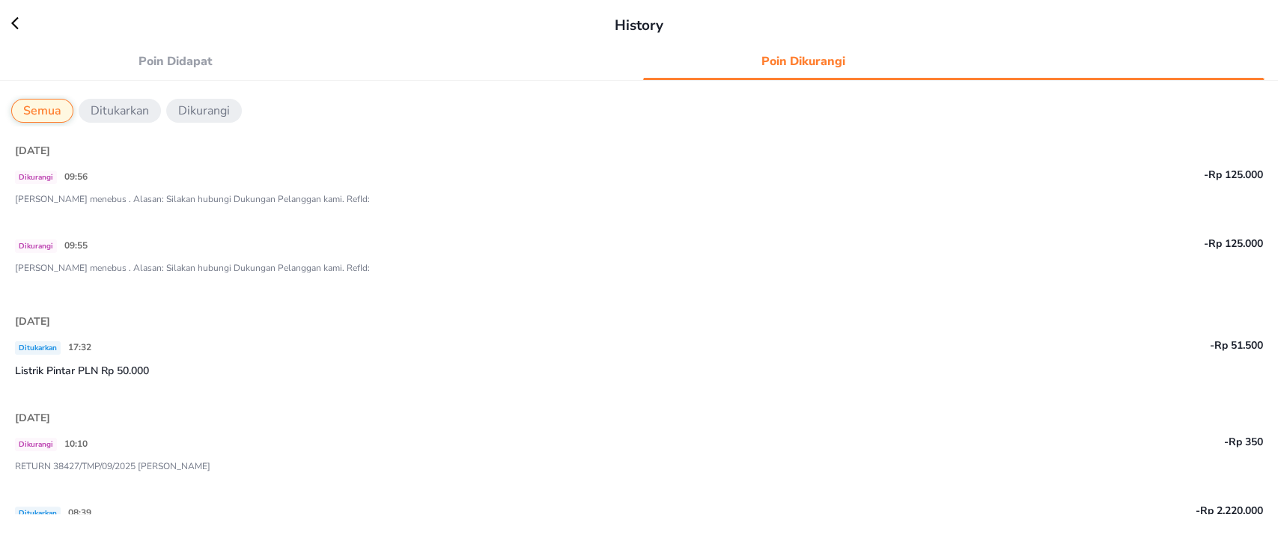
click at [15, 23] on icon at bounding box center [22, 23] width 22 height 15
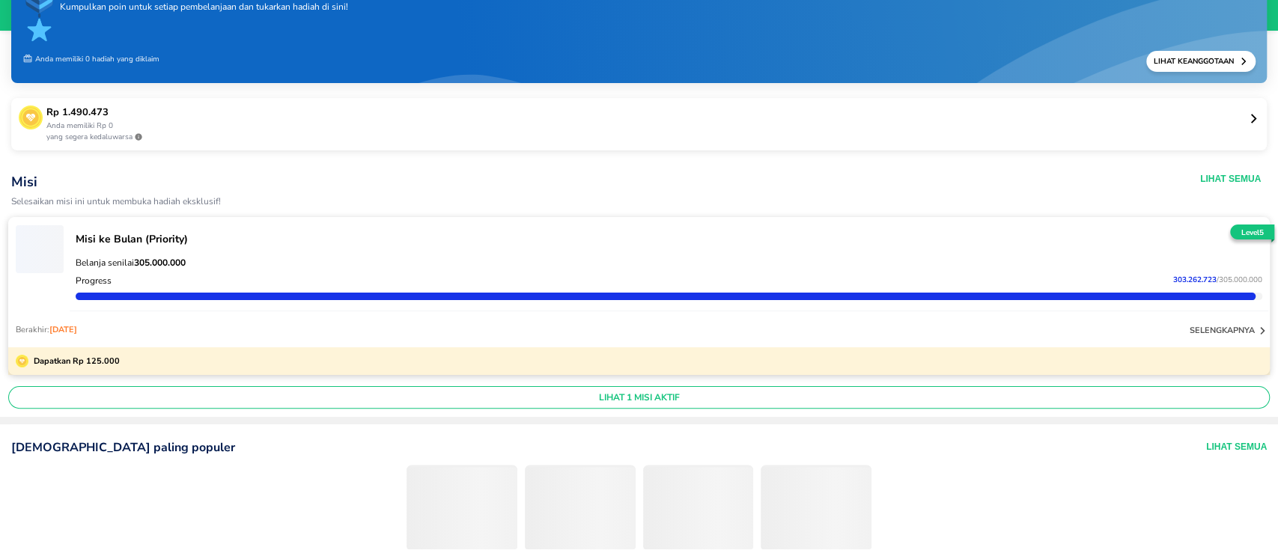
scroll to position [100, 0]
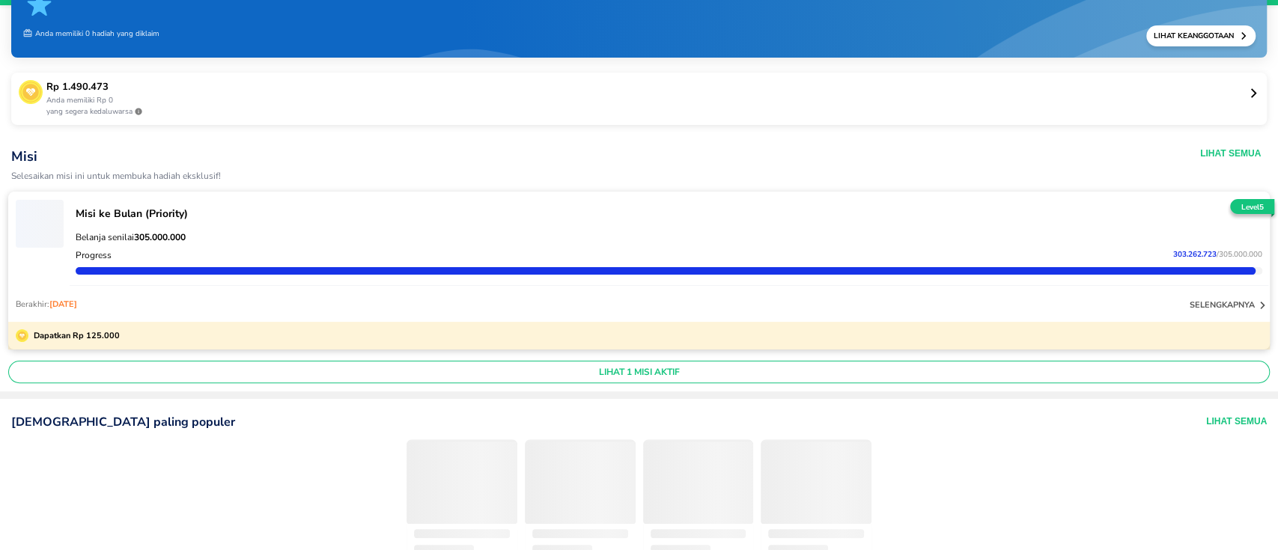
click at [1234, 305] on p "selengkapnya" at bounding box center [1221, 304] width 65 height 11
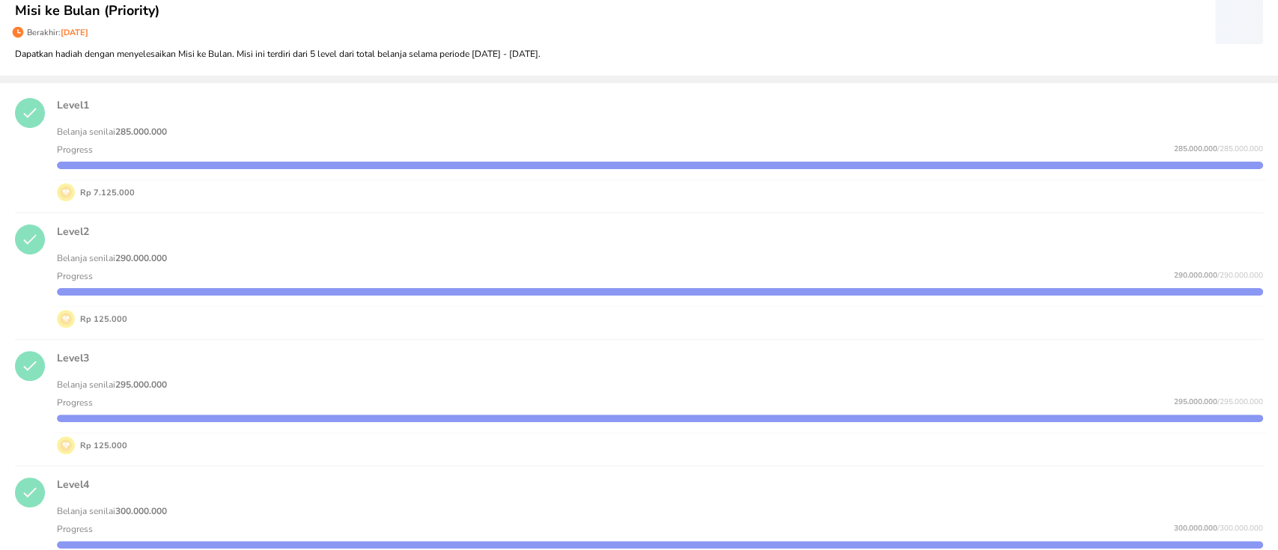
scroll to position [199, 0]
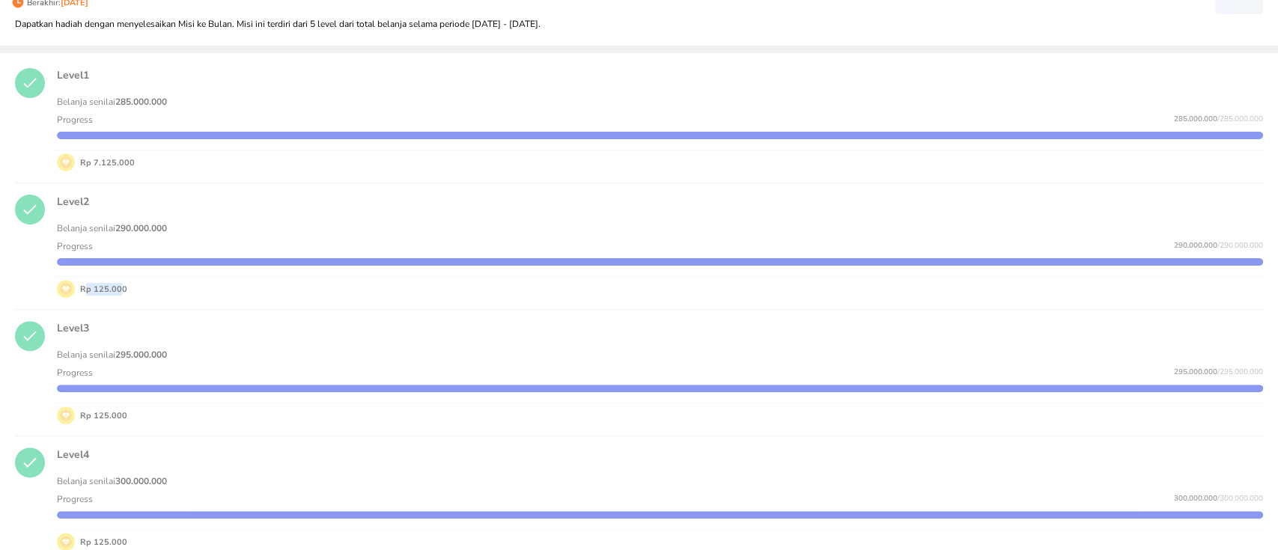
drag, startPoint x: 86, startPoint y: 294, endPoint x: 121, endPoint y: 293, distance: 35.2
click at [121, 293] on p "Rp 125.000" at bounding box center [101, 289] width 52 height 13
click at [196, 314] on div "Level 3 Belanja senilai 295.000.000 Progress 295.000.000 / 295.000.000 Rp 125.0…" at bounding box center [660, 372] width 1224 height 121
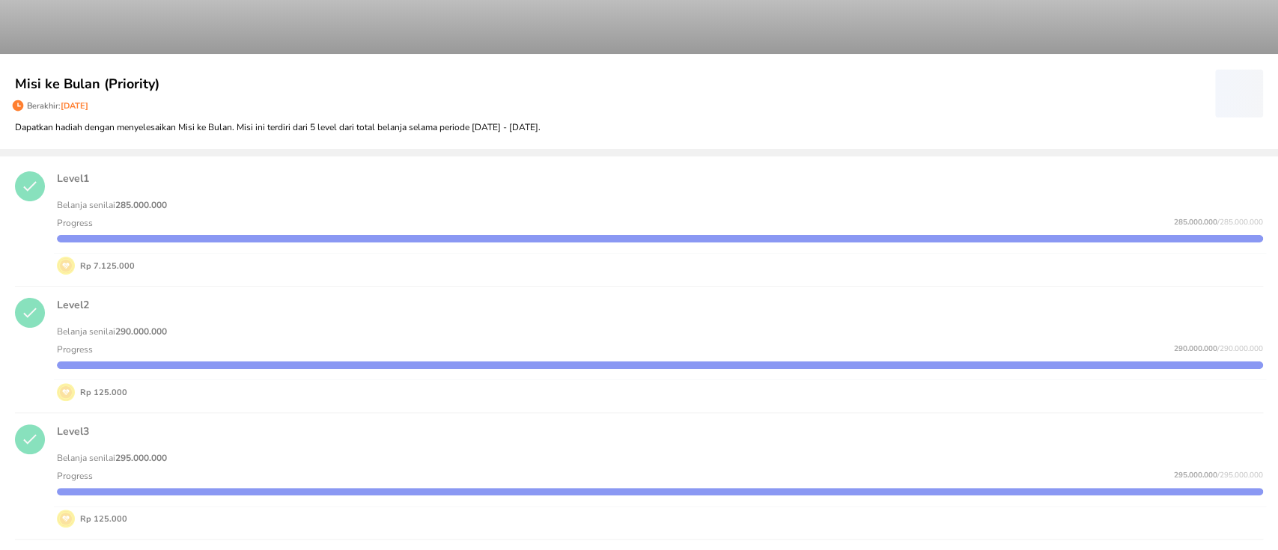
scroll to position [0, 0]
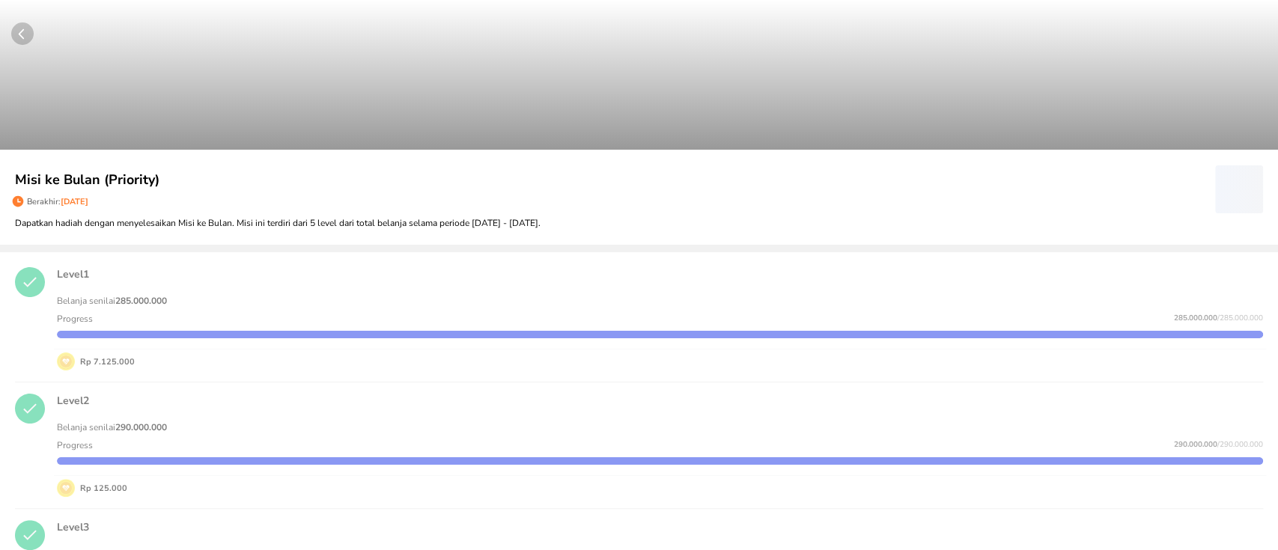
click at [29, 33] on circle "button" at bounding box center [22, 33] width 22 height 22
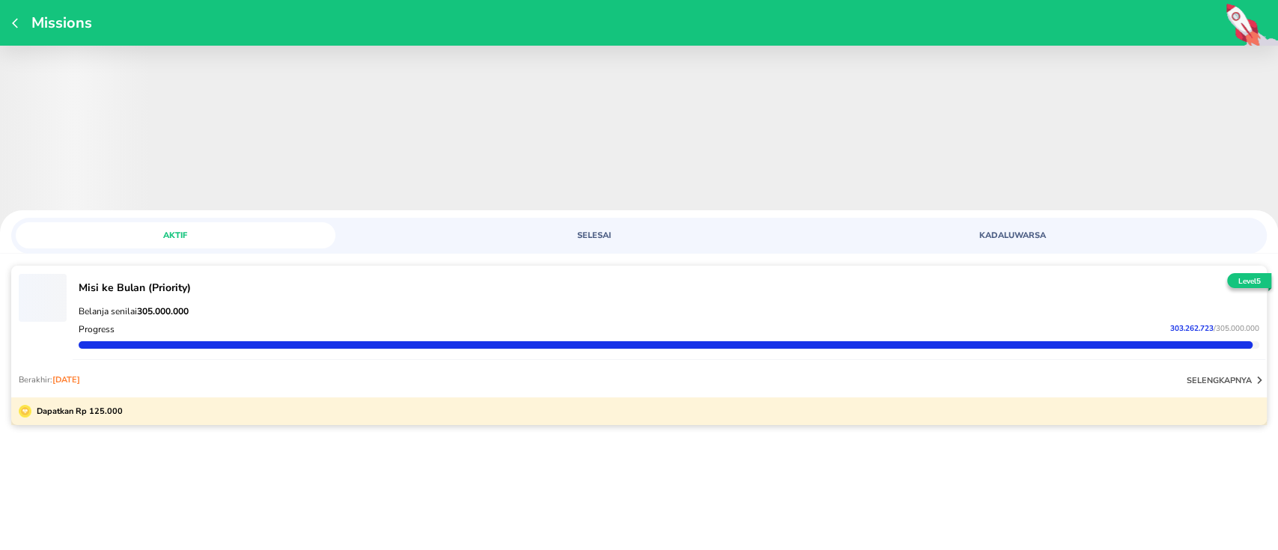
click at [26, 28] on p "Missions" at bounding box center [58, 23] width 68 height 20
click at [10, 23] on div "Missions" at bounding box center [639, 23] width 1278 height 46
click at [13, 23] on icon "button" at bounding box center [15, 23] width 6 height 10
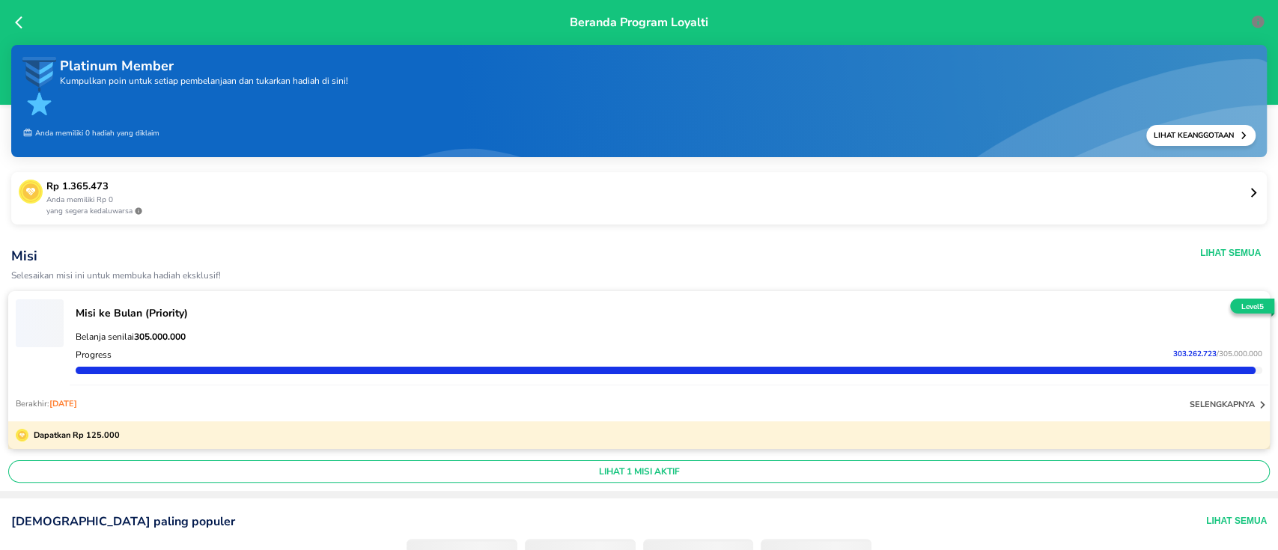
click at [433, 189] on p "Rp 1.365.473" at bounding box center [646, 187] width 1201 height 15
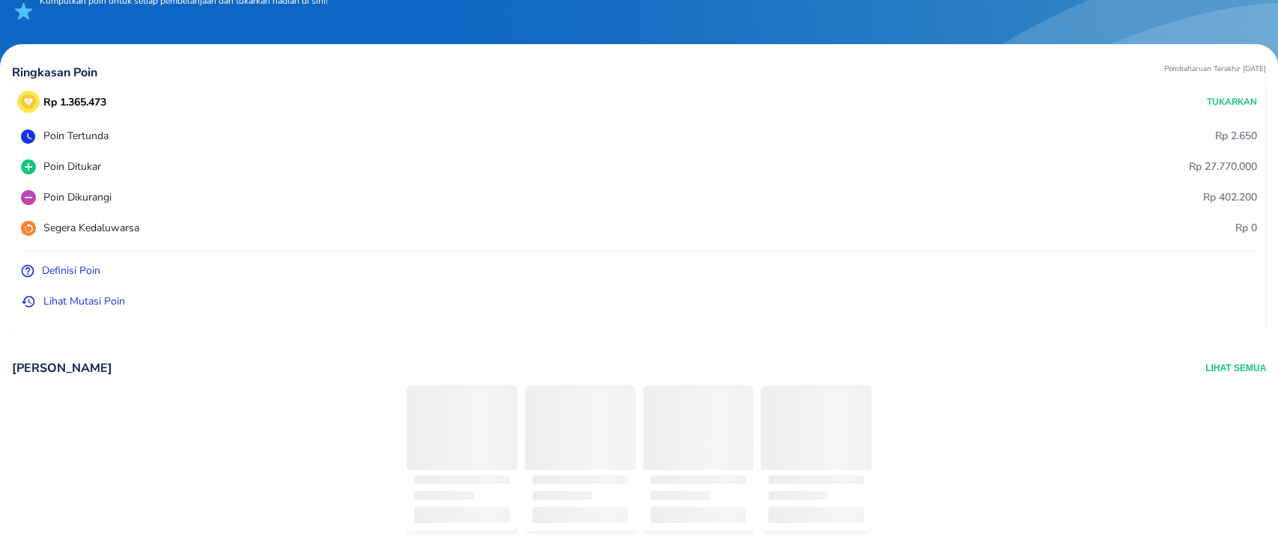
scroll to position [100, 0]
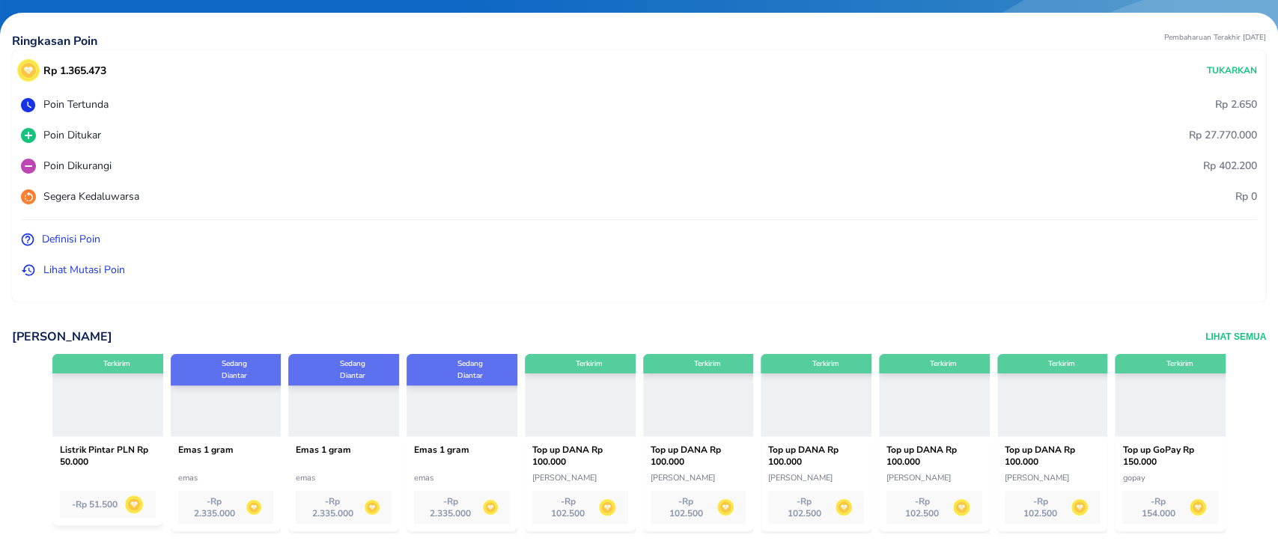
click at [82, 277] on p "Lihat Mutasi Poin" at bounding box center [84, 270] width 82 height 16
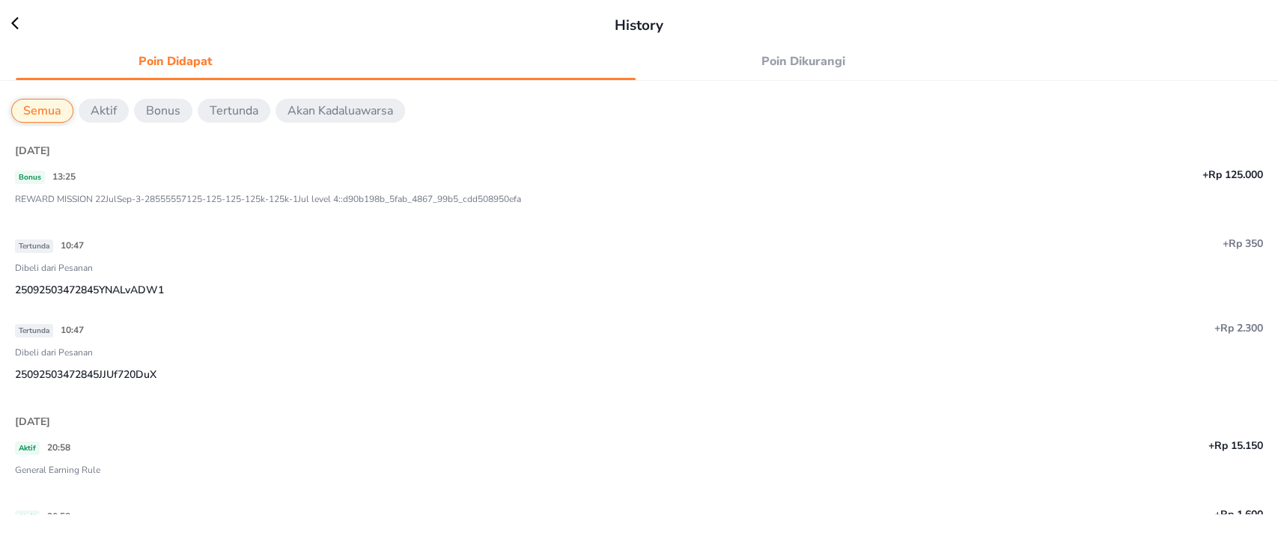
click at [797, 58] on span "Poin Dikurangi" at bounding box center [804, 61] width 302 height 21
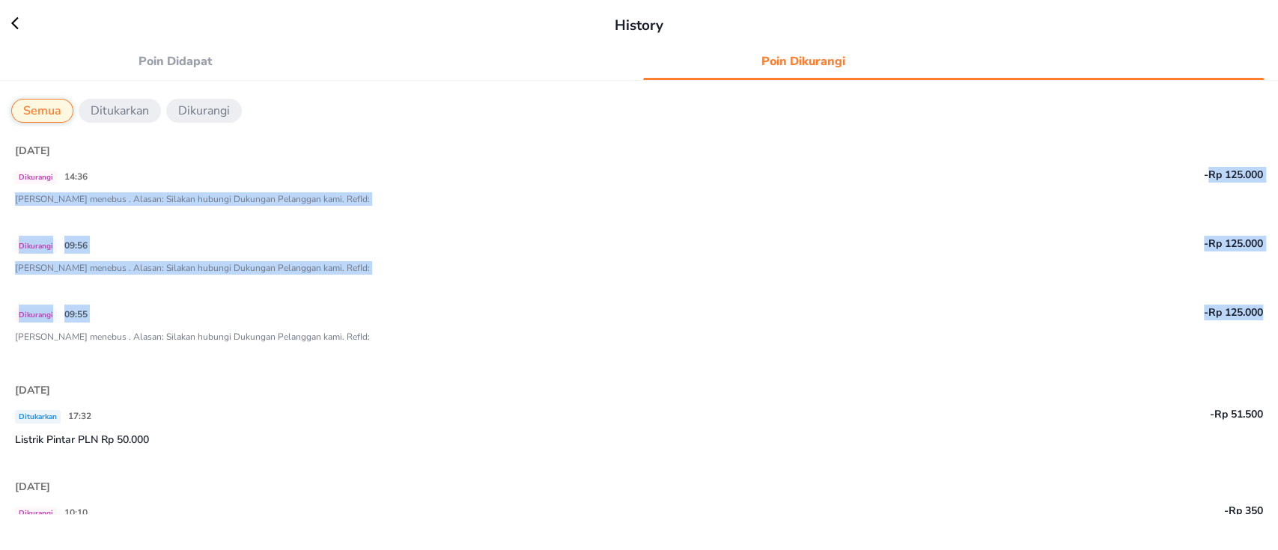
drag, startPoint x: 1190, startPoint y: 175, endPoint x: 1258, endPoint y: 311, distance: 151.6
click at [1258, 311] on div "[DATE] Dikurangi 14:36 -Rp 125.000 Gagal menebus . Alasan: Silakan hubungi Duku…" at bounding box center [639, 531] width 1278 height 811
click at [987, 250] on p "-Rp 125.000" at bounding box center [1003, 244] width 520 height 16
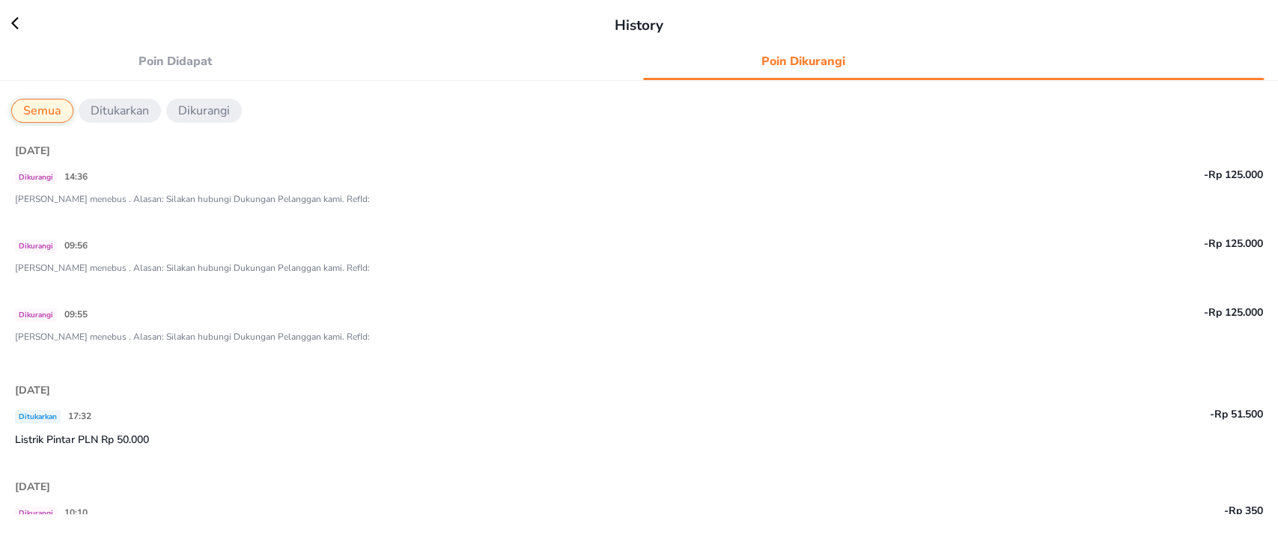
click at [172, 69] on span "Poin Didapat" at bounding box center [176, 61] width 302 height 21
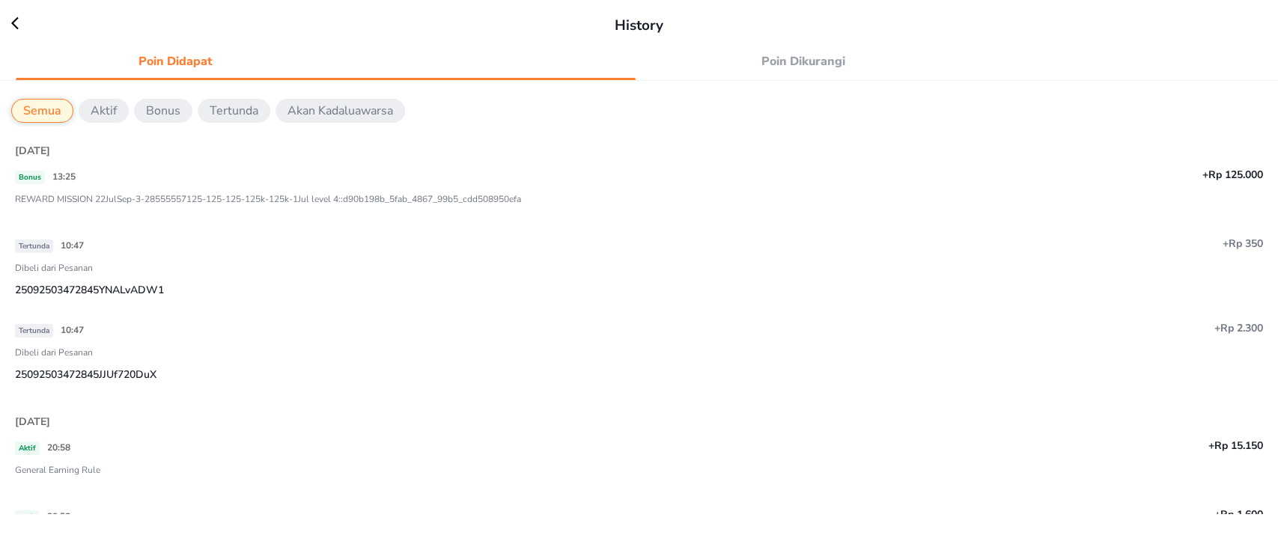
click at [9, 24] on div "History" at bounding box center [639, 18] width 1278 height 37
click at [16, 22] on icon at bounding box center [22, 23] width 22 height 15
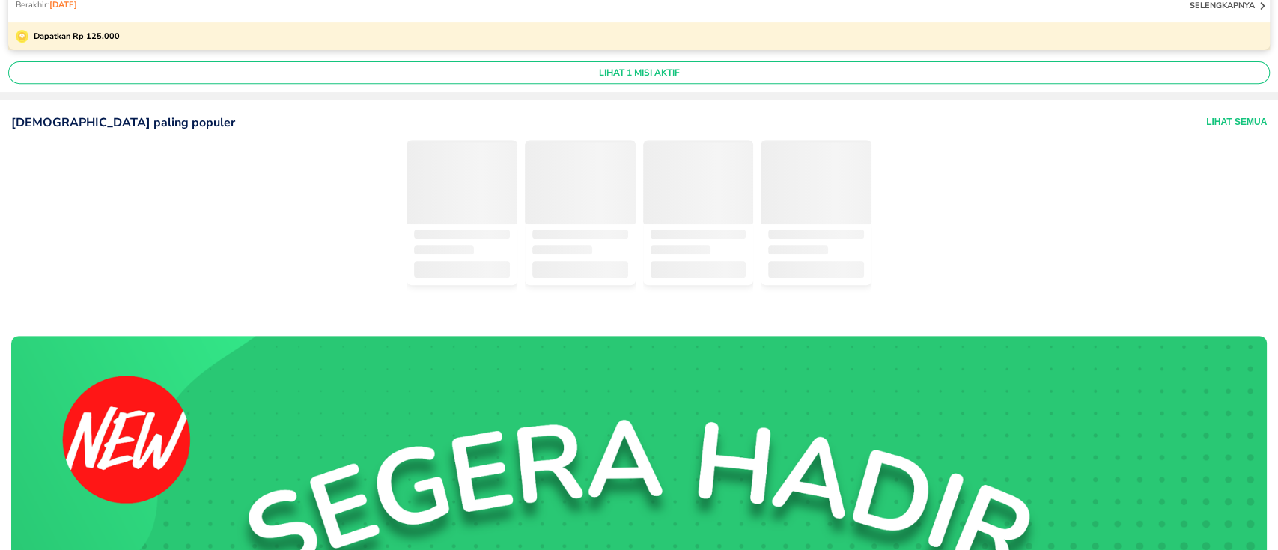
scroll to position [100, 0]
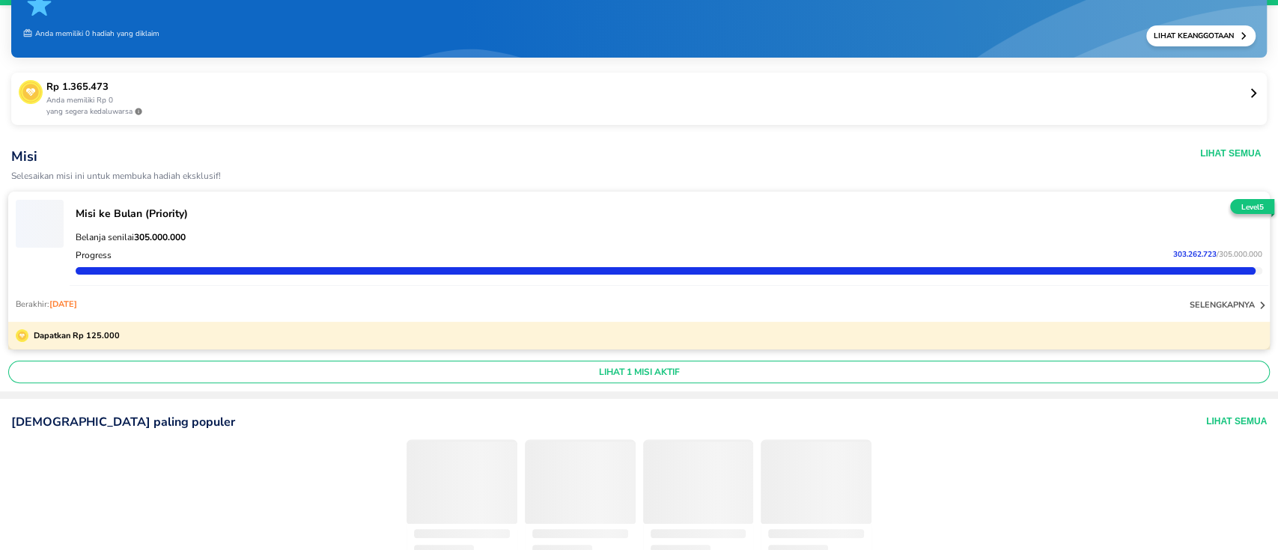
click at [1202, 303] on p "selengkapnya" at bounding box center [1221, 304] width 65 height 11
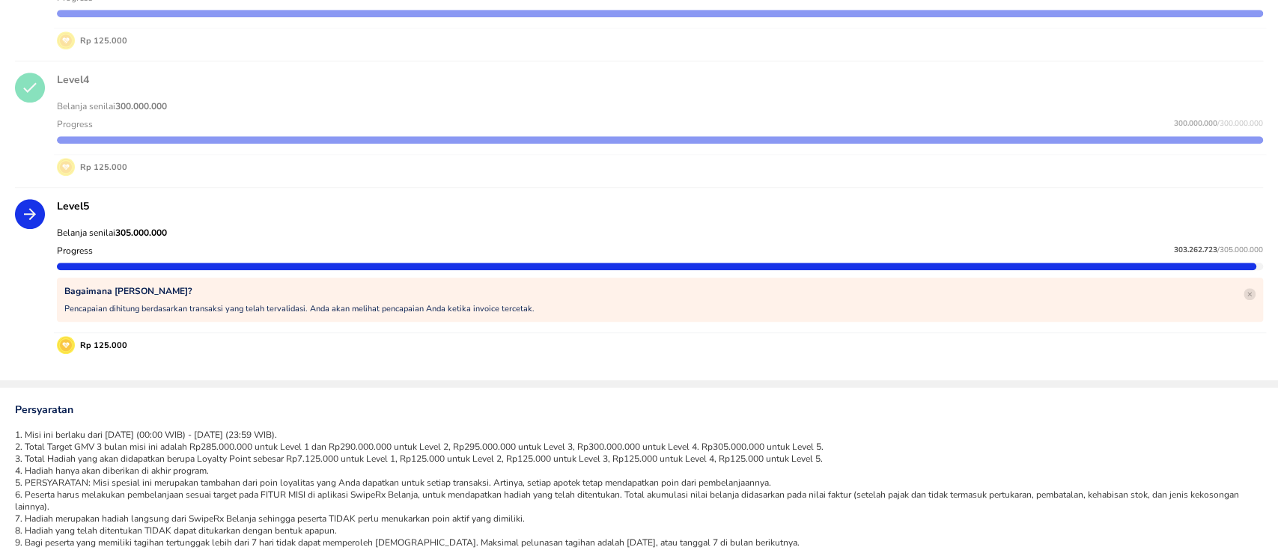
scroll to position [647, 0]
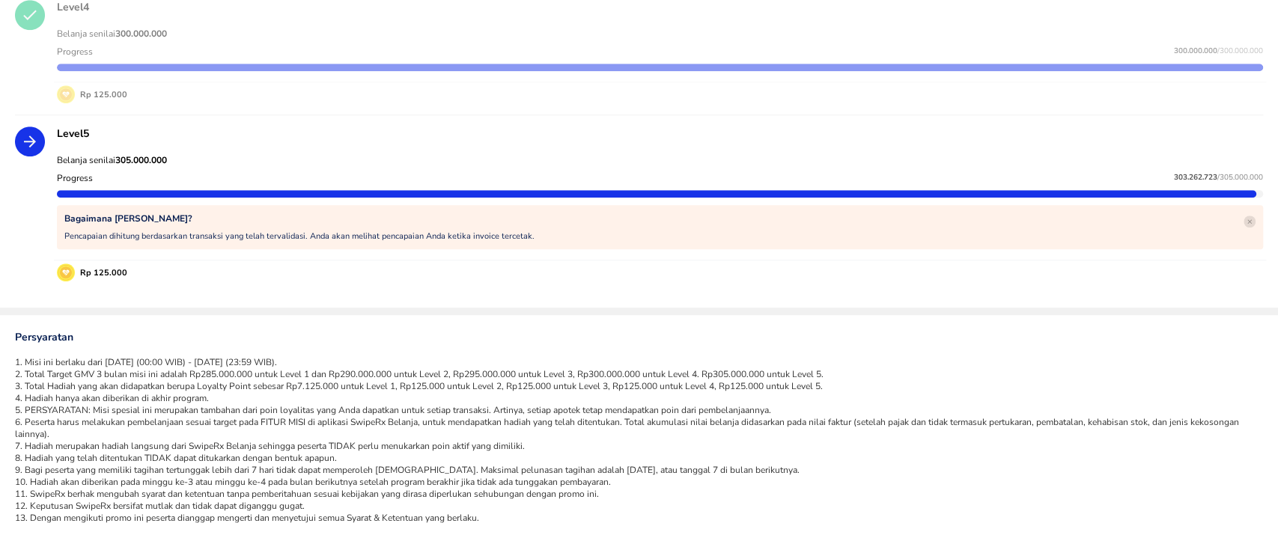
drag, startPoint x: 204, startPoint y: 360, endPoint x: 323, endPoint y: 360, distance: 119.8
click at [323, 360] on li "1. Misi ini berlaku dari [DATE] (00:00 WIB) - [DATE] (23:59 WIB)." at bounding box center [639, 362] width 1248 height 12
drag, startPoint x: 449, startPoint y: 380, endPoint x: 671, endPoint y: 384, distance: 222.3
click at [671, 384] on li "3. Total Hadiah yang akan didapatkan berupa Loyalty Point sebesar Rp7.125.000 u…" at bounding box center [639, 386] width 1248 height 12
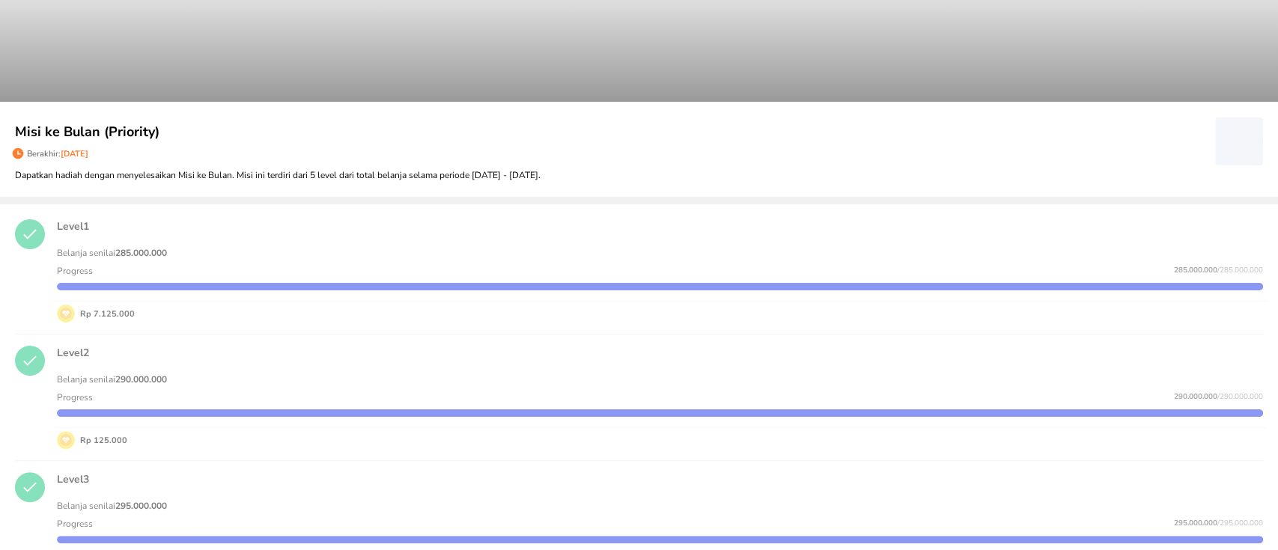
scroll to position [147, 0]
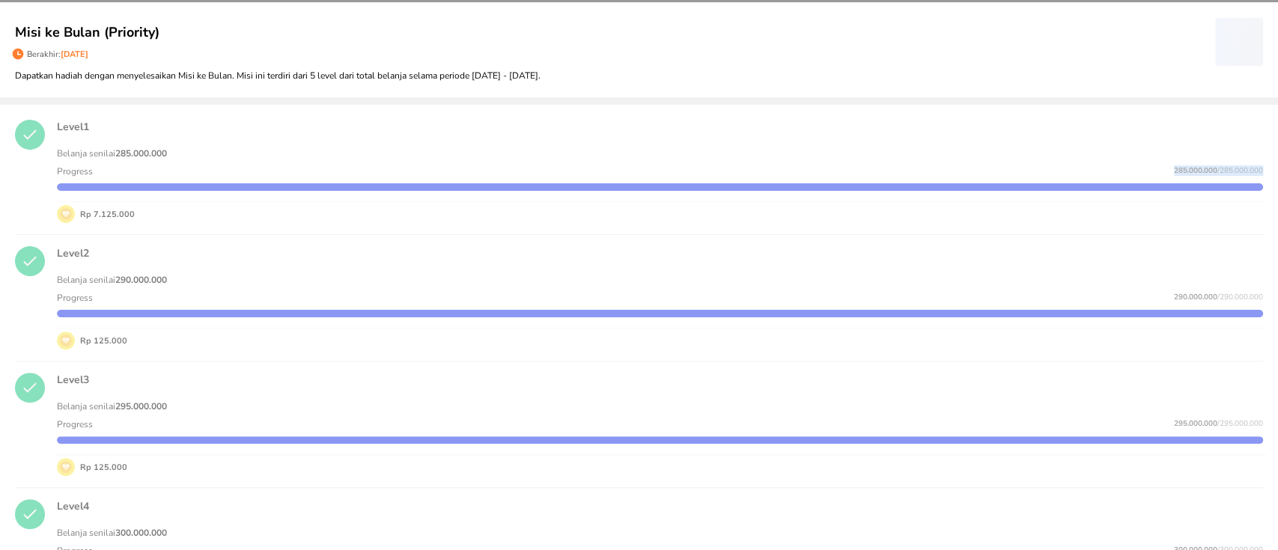
drag, startPoint x: 1145, startPoint y: 166, endPoint x: 1251, endPoint y: 169, distance: 105.6
click at [1251, 169] on div "Level 1 Belanja senilai 285.000.000 Progress 285.000.000 / 285.000.000 Rp 7.125…" at bounding box center [660, 171] width 1224 height 121
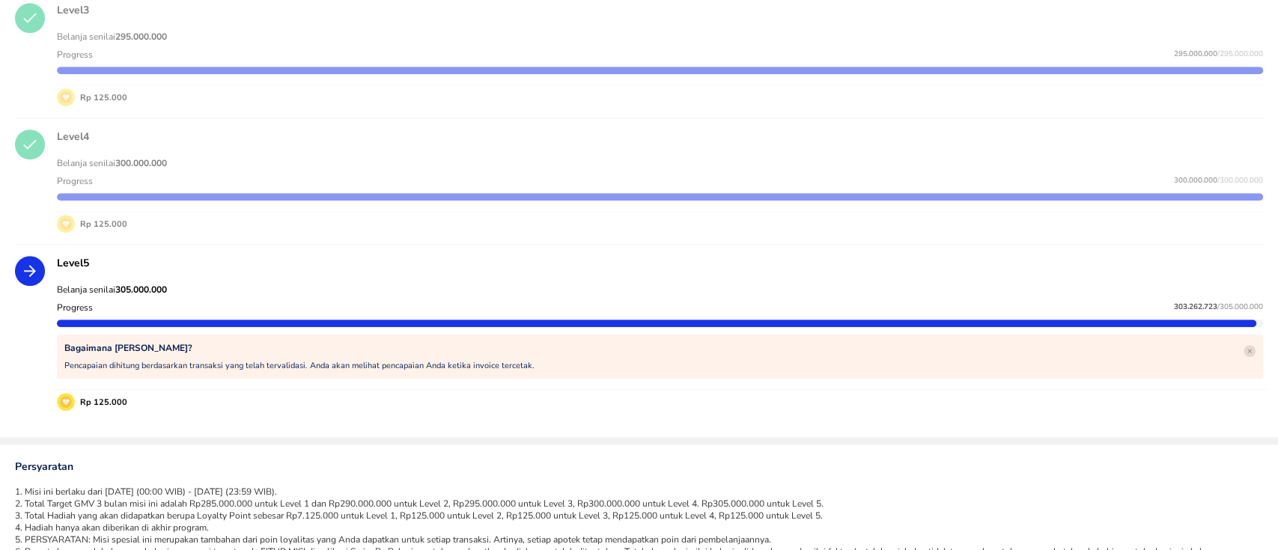
scroll to position [546, 0]
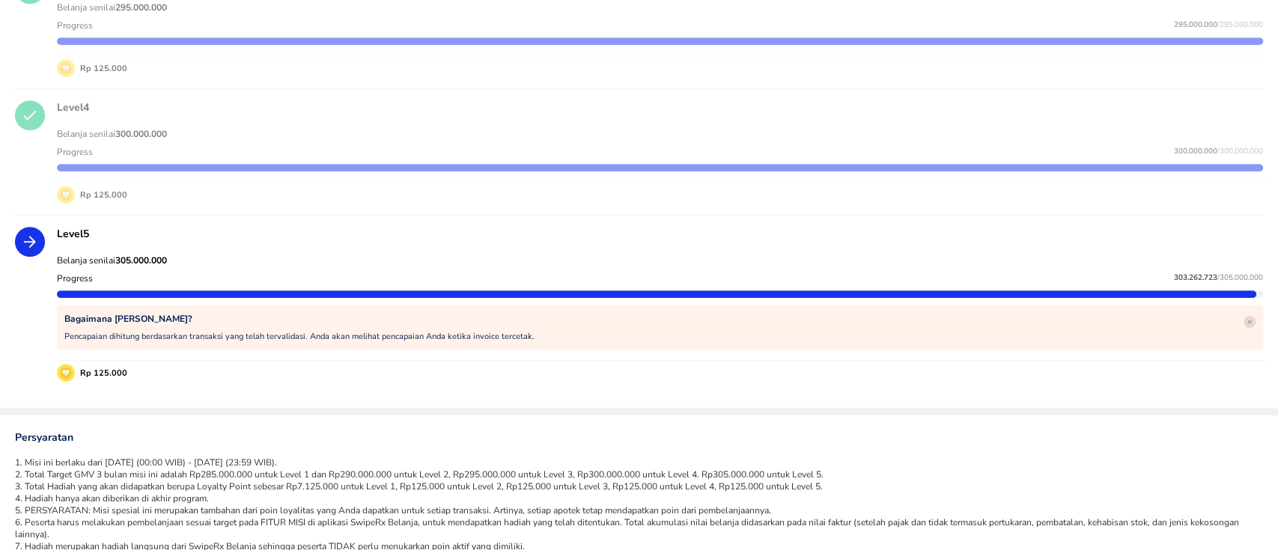
drag, startPoint x: 1201, startPoint y: 275, endPoint x: 1234, endPoint y: 275, distance: 33.7
click at [1234, 275] on span "/ 305.000.000" at bounding box center [1240, 277] width 46 height 10
click at [1091, 244] on div "Belanja senilai 305.000.000 Progress 303.262.723 / 305.000.000 Bagaimana [PERSO…" at bounding box center [660, 302] width 1212 height 117
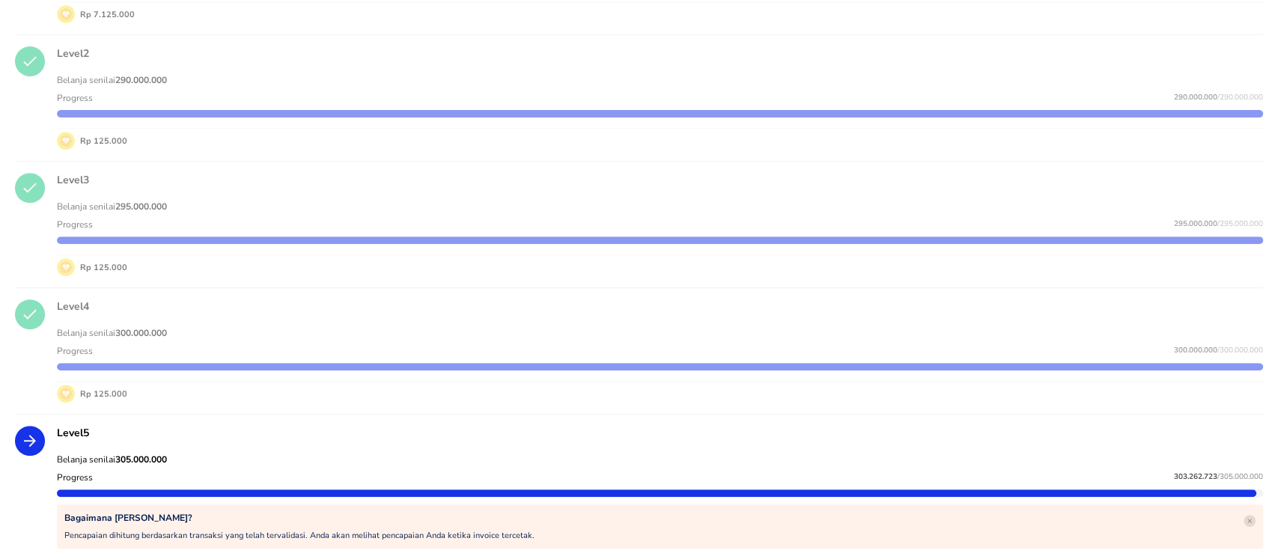
click at [970, 46] on p "Level 2" at bounding box center [660, 53] width 1206 height 14
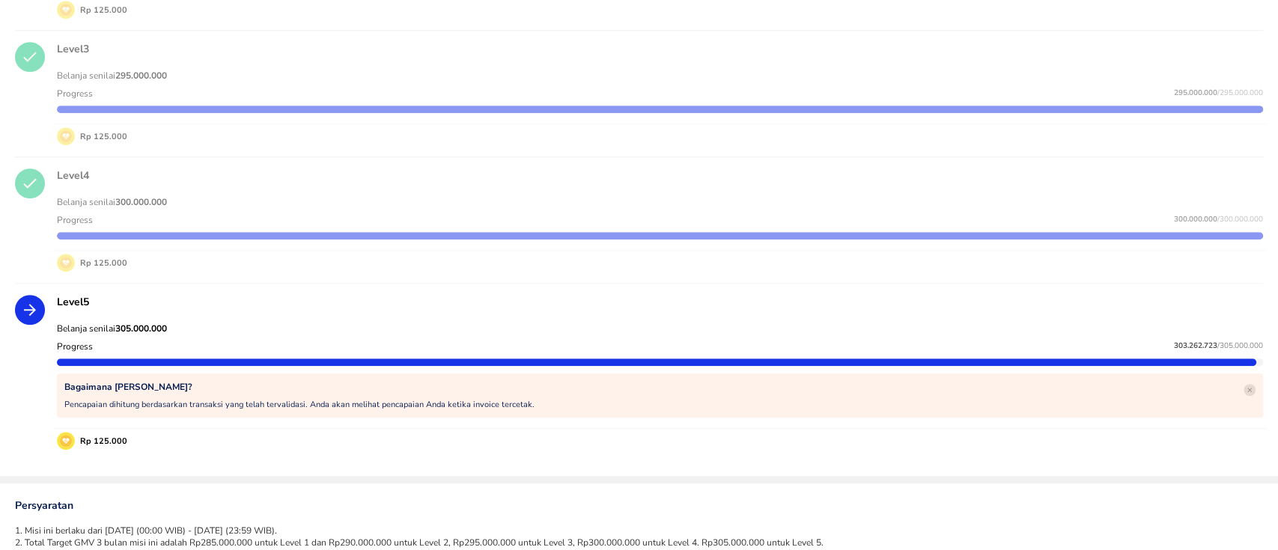
scroll to position [447, 0]
